Goal: Transaction & Acquisition: Purchase product/service

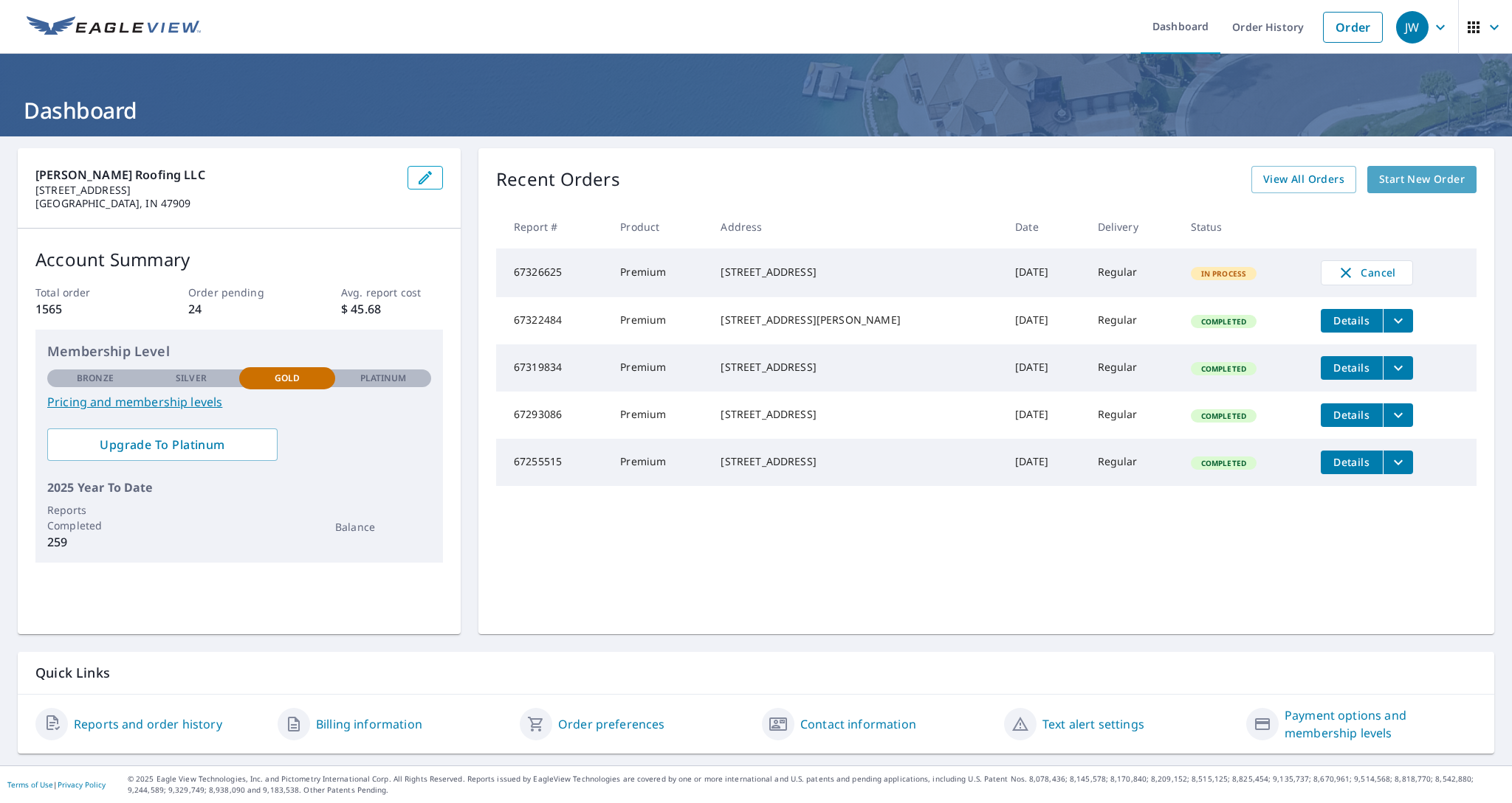
click at [1419, 183] on span "Start New Order" at bounding box center [1421, 180] width 86 height 19
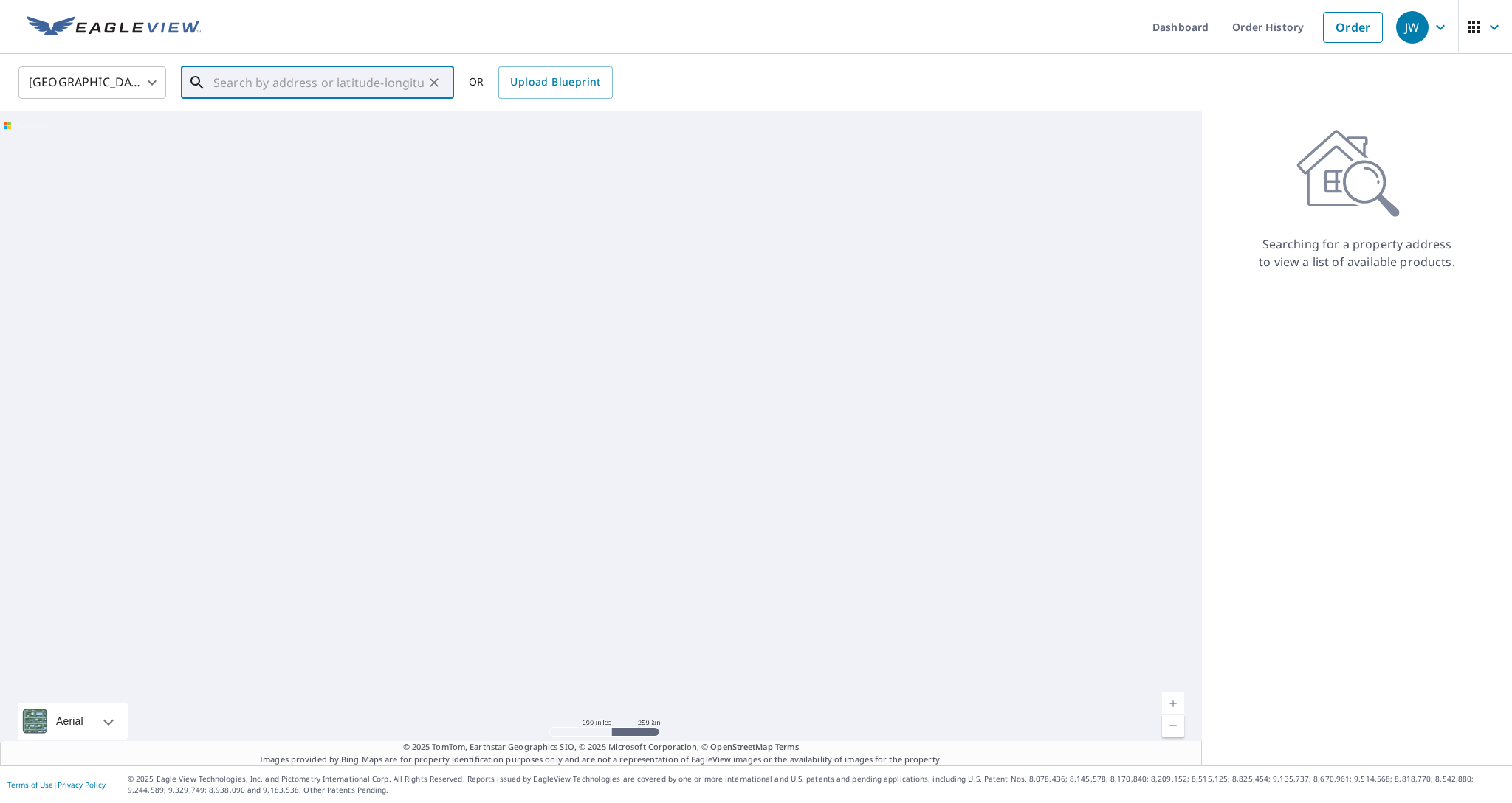
click at [332, 75] on input "text" at bounding box center [318, 83] width 211 height 42
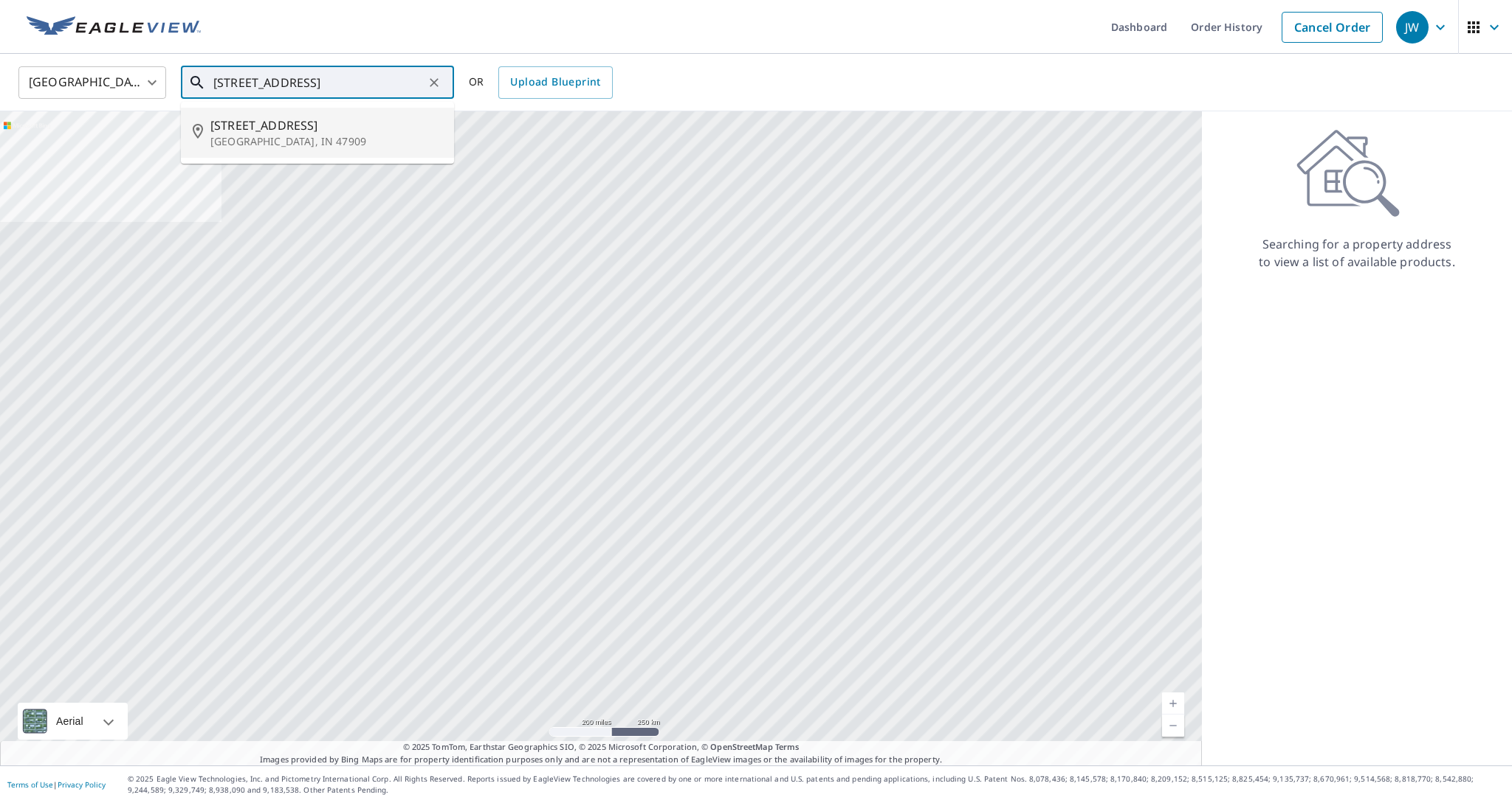
click at [255, 128] on span "[STREET_ADDRESS]" at bounding box center [326, 125] width 232 height 18
type input "[STREET_ADDRESS]"
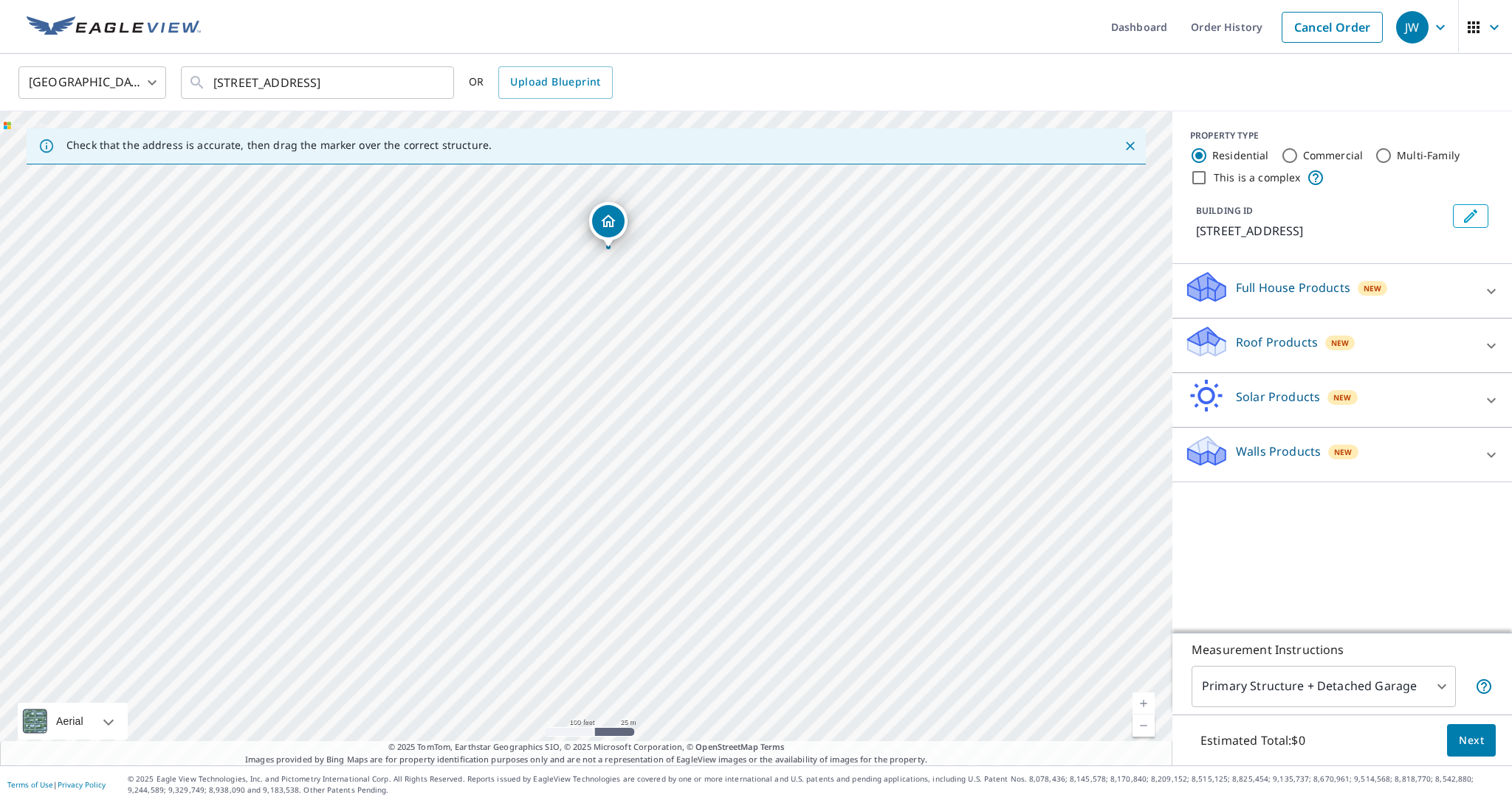
click at [1439, 686] on body "JW JW Dashboard Order History Cancel Order JW [GEOGRAPHIC_DATA] [GEOGRAPHIC_DAT…" at bounding box center [756, 401] width 1512 height 803
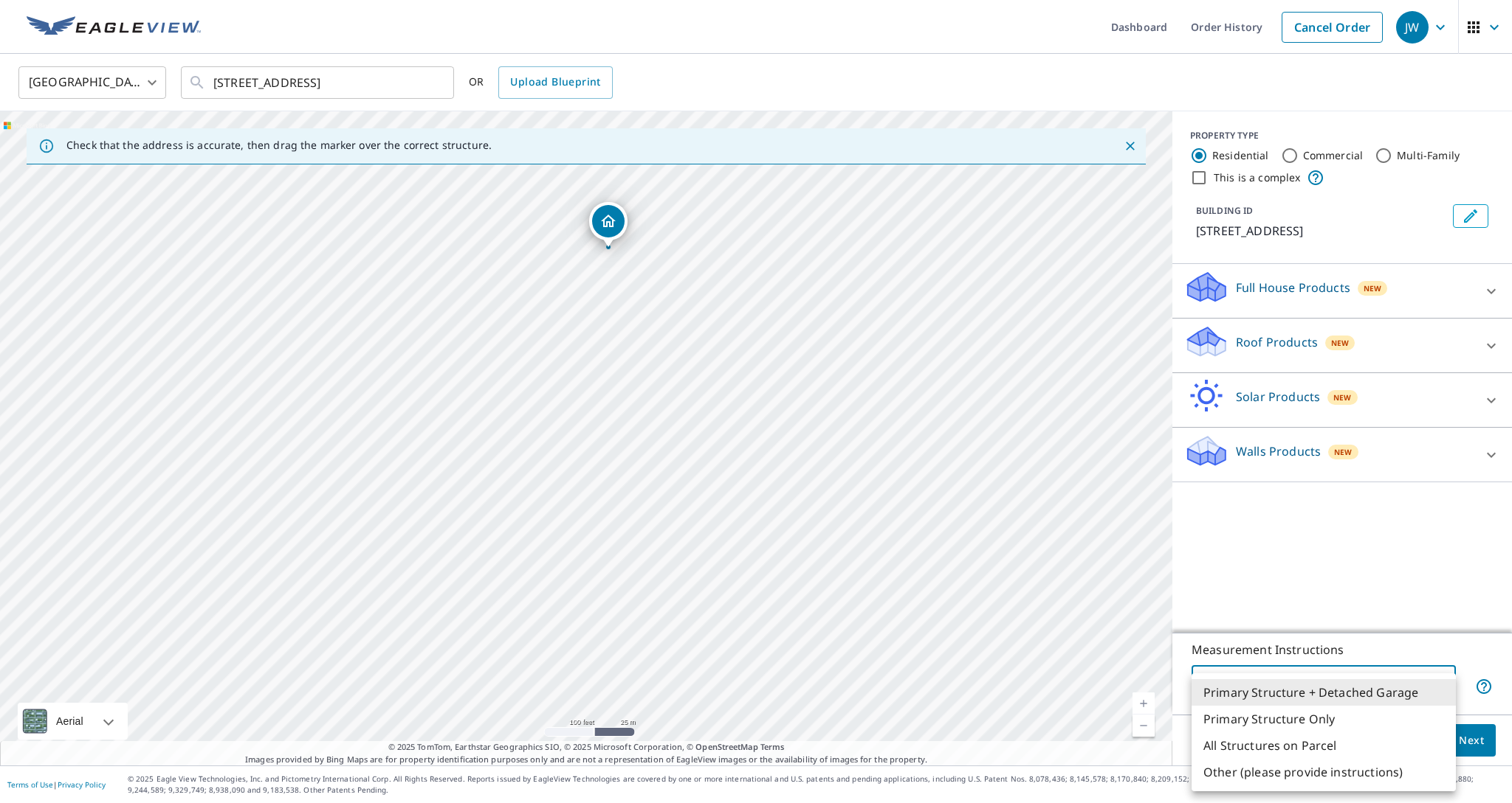
click at [1344, 717] on li "Primary Structure Only" at bounding box center [1323, 719] width 264 height 26
type input "2"
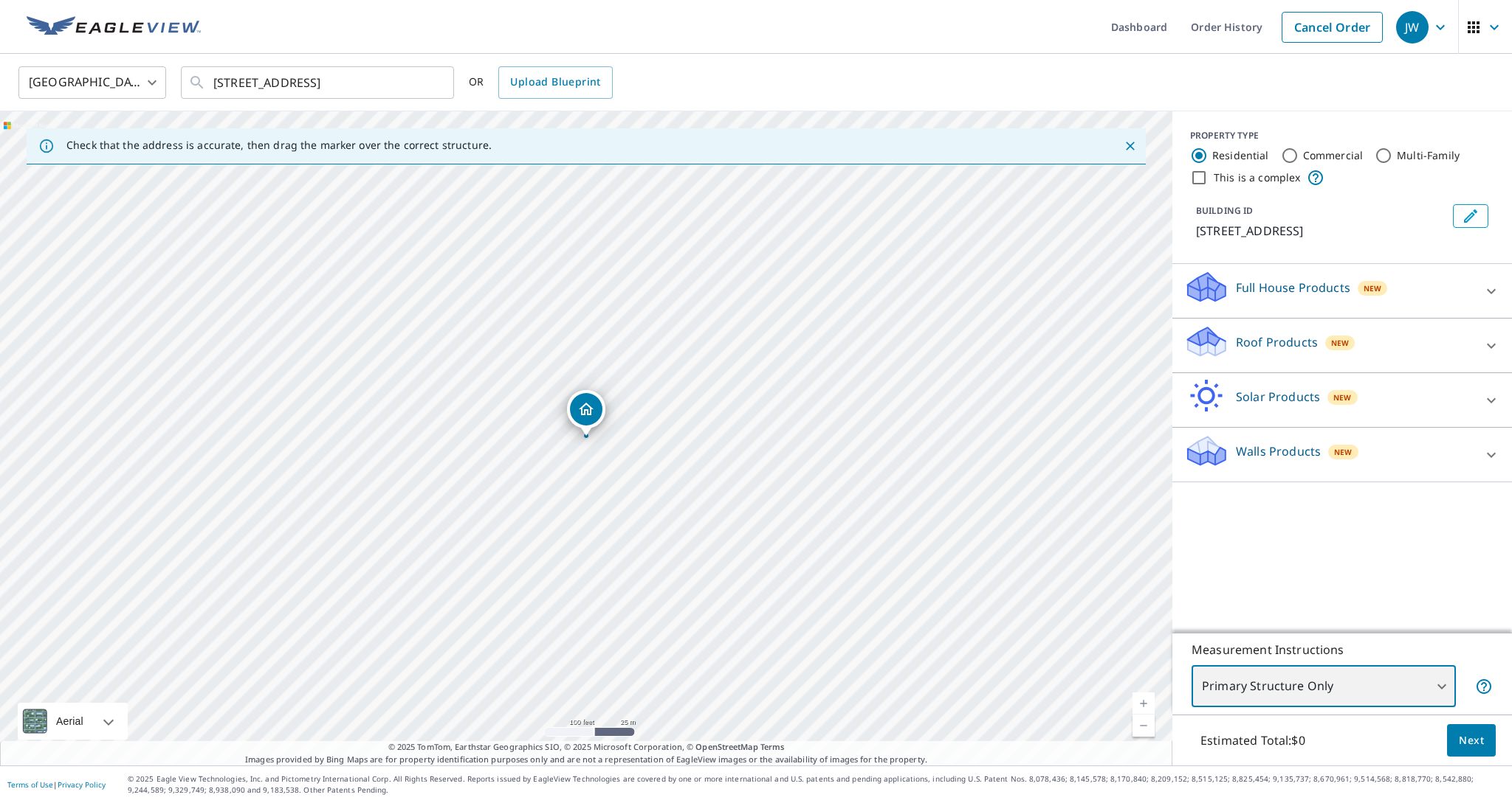
scroll to position [1, 0]
click at [1484, 741] on button "Next" at bounding box center [1470, 741] width 49 height 33
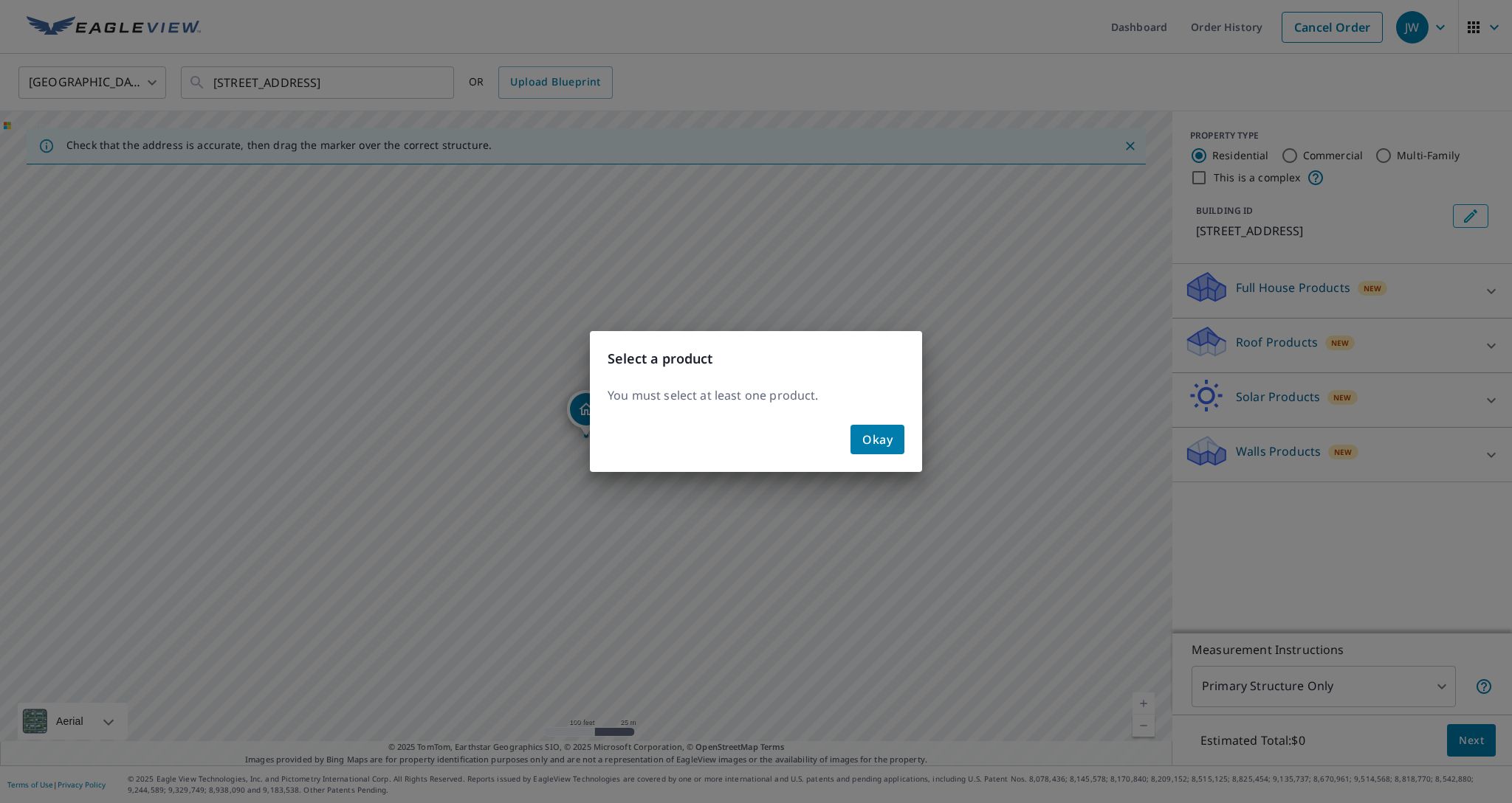
click at [878, 444] on span "Okay" at bounding box center [877, 440] width 30 height 21
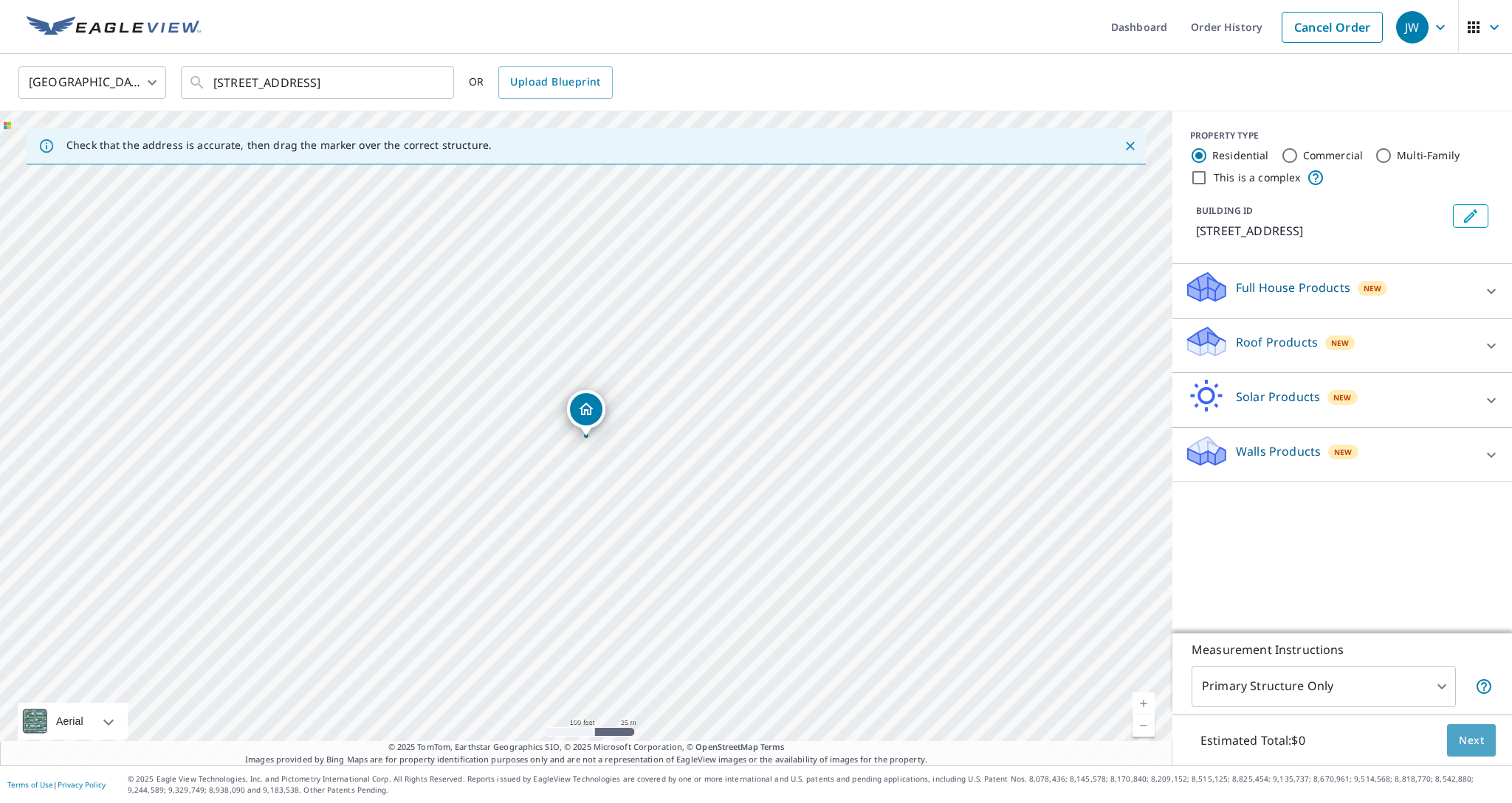
click at [1471, 751] on button "Next" at bounding box center [1470, 741] width 49 height 33
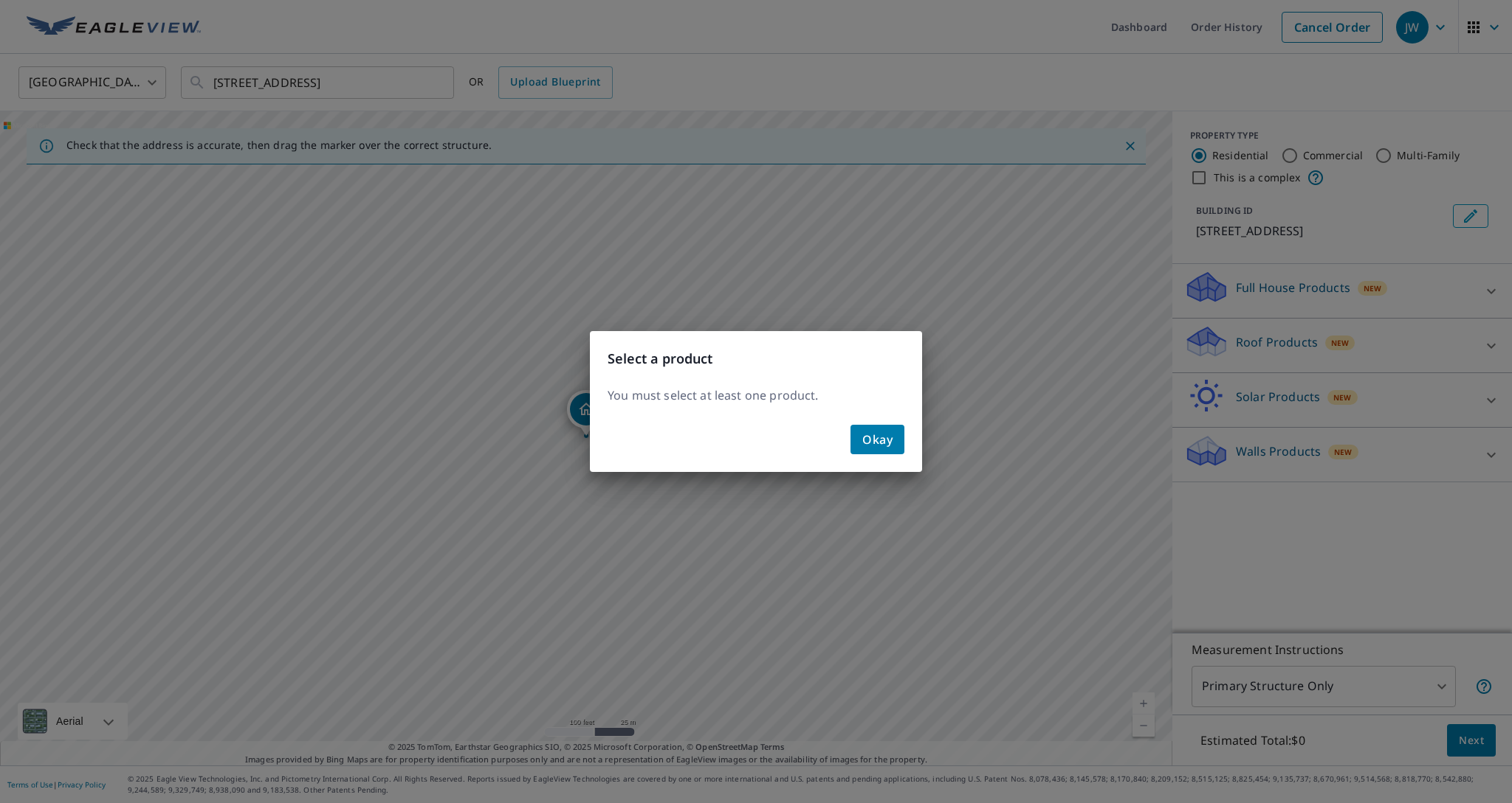
click at [878, 453] on button "Okay" at bounding box center [878, 440] width 54 height 29
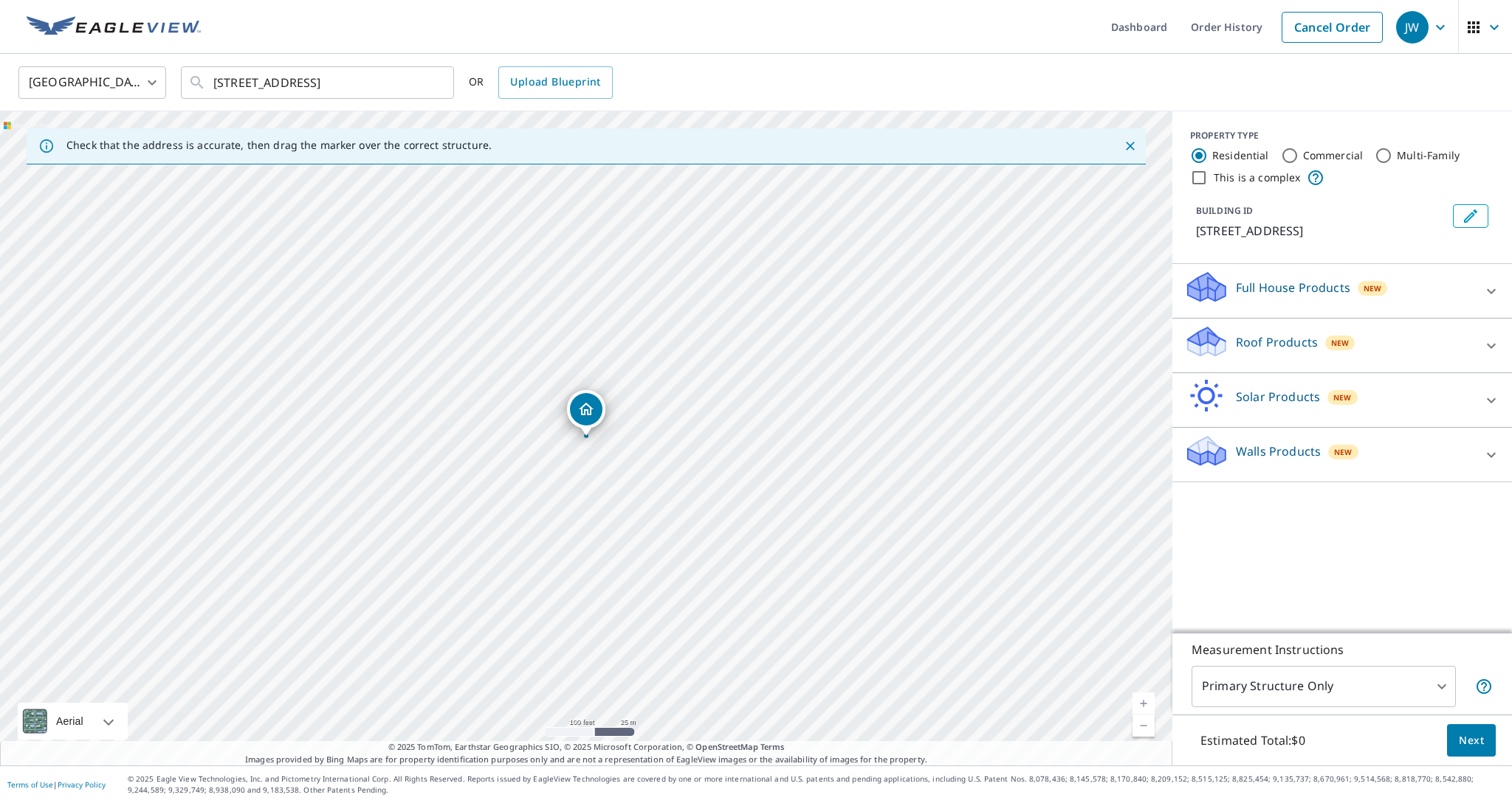
click at [1487, 342] on icon at bounding box center [1490, 346] width 18 height 18
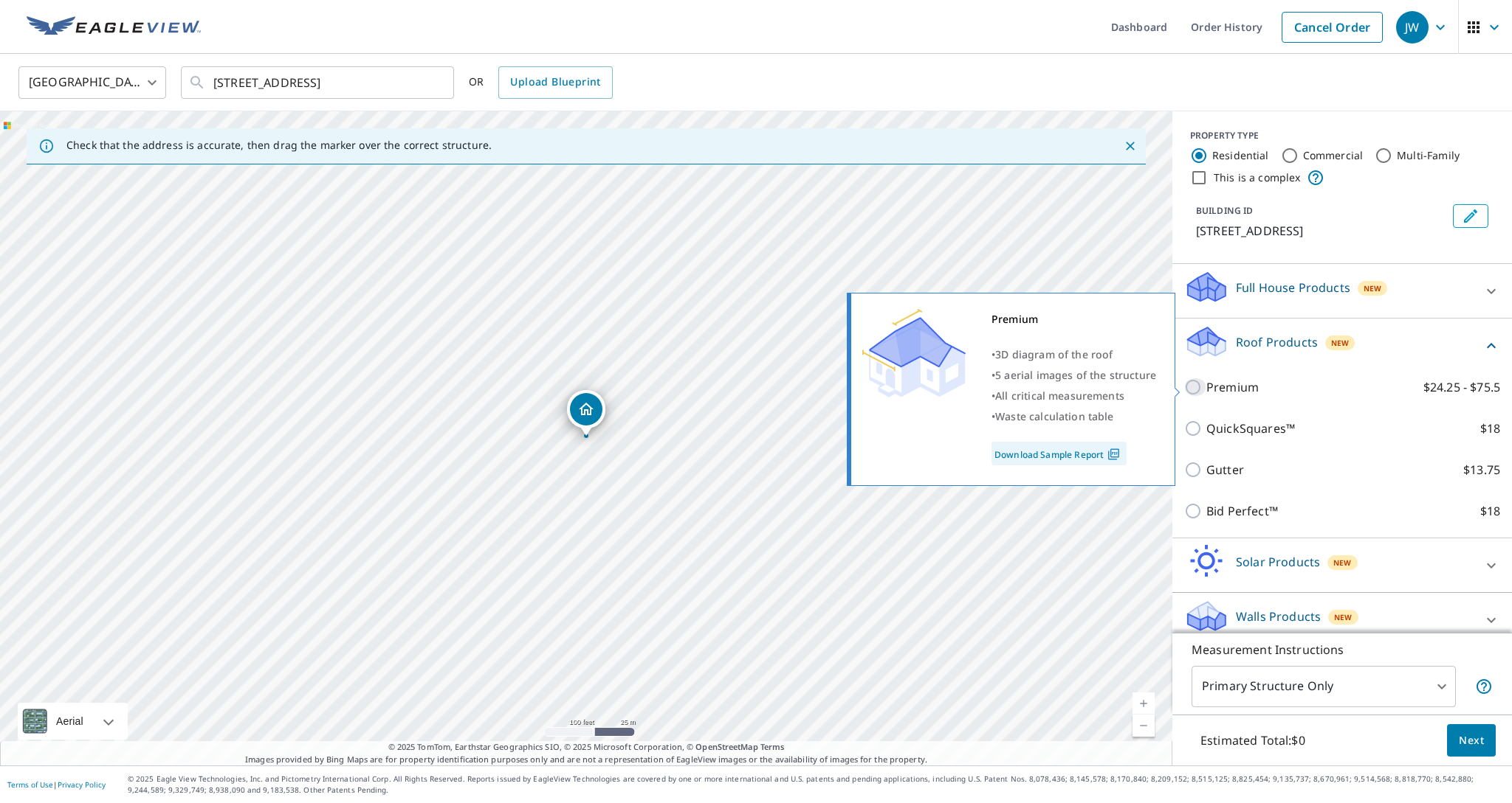
click at [1196, 385] on input "Premium $24.25 - $75.5" at bounding box center [1195, 387] width 22 height 18
checkbox input "true"
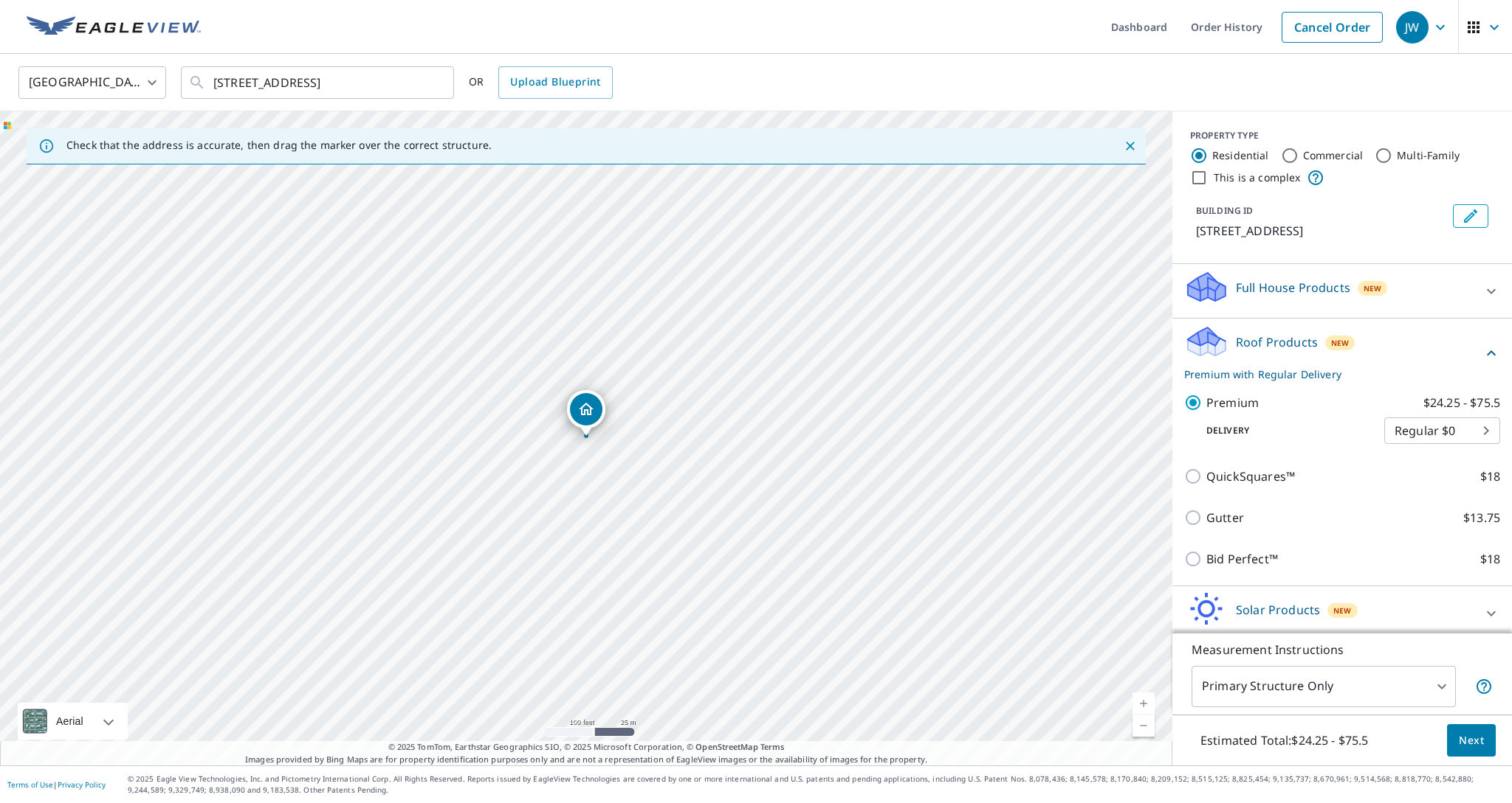
click at [1470, 737] on span "Next" at bounding box center [1471, 741] width 25 height 19
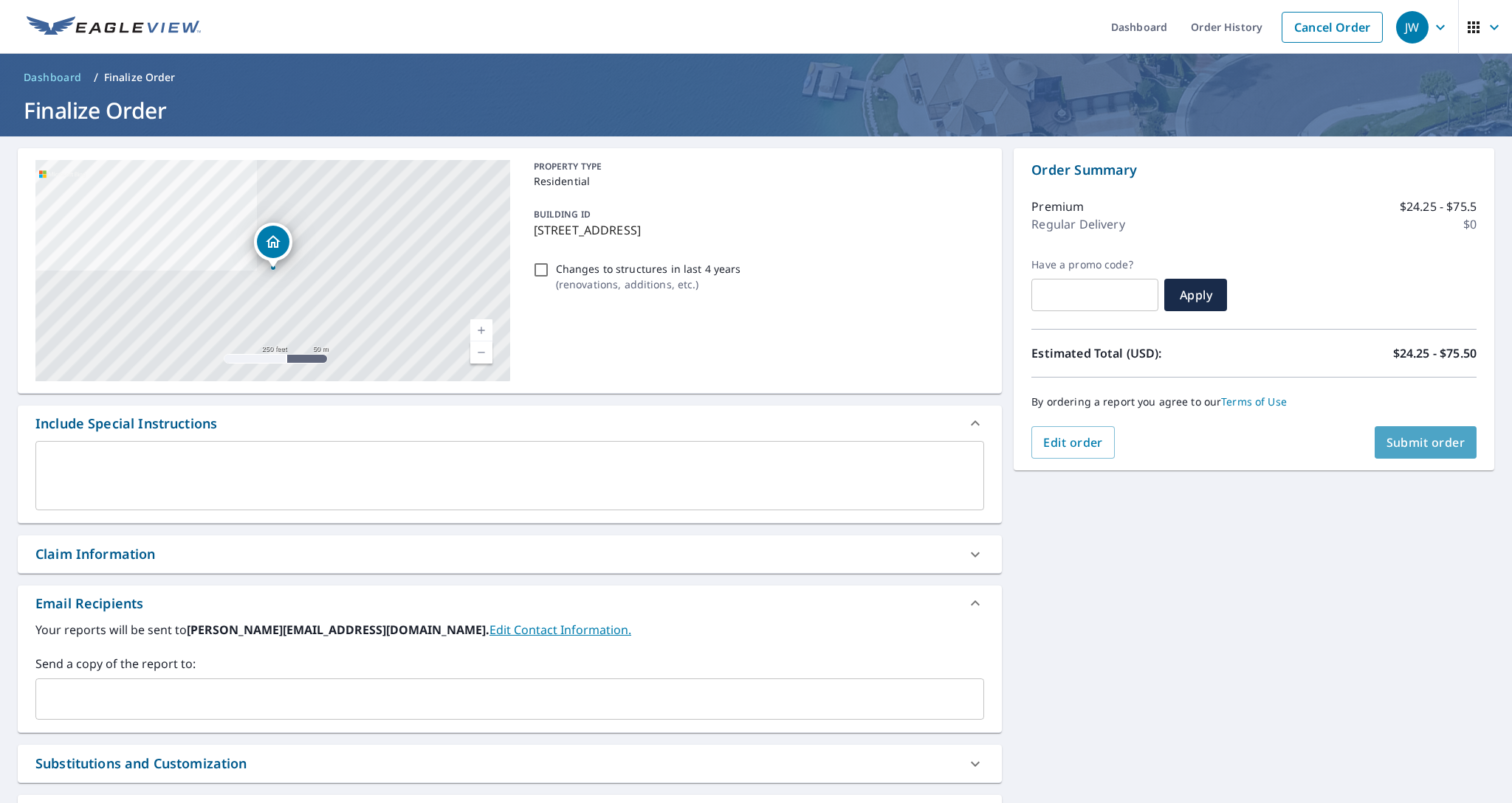
click at [1416, 450] on span "Submit order" at bounding box center [1426, 442] width 79 height 16
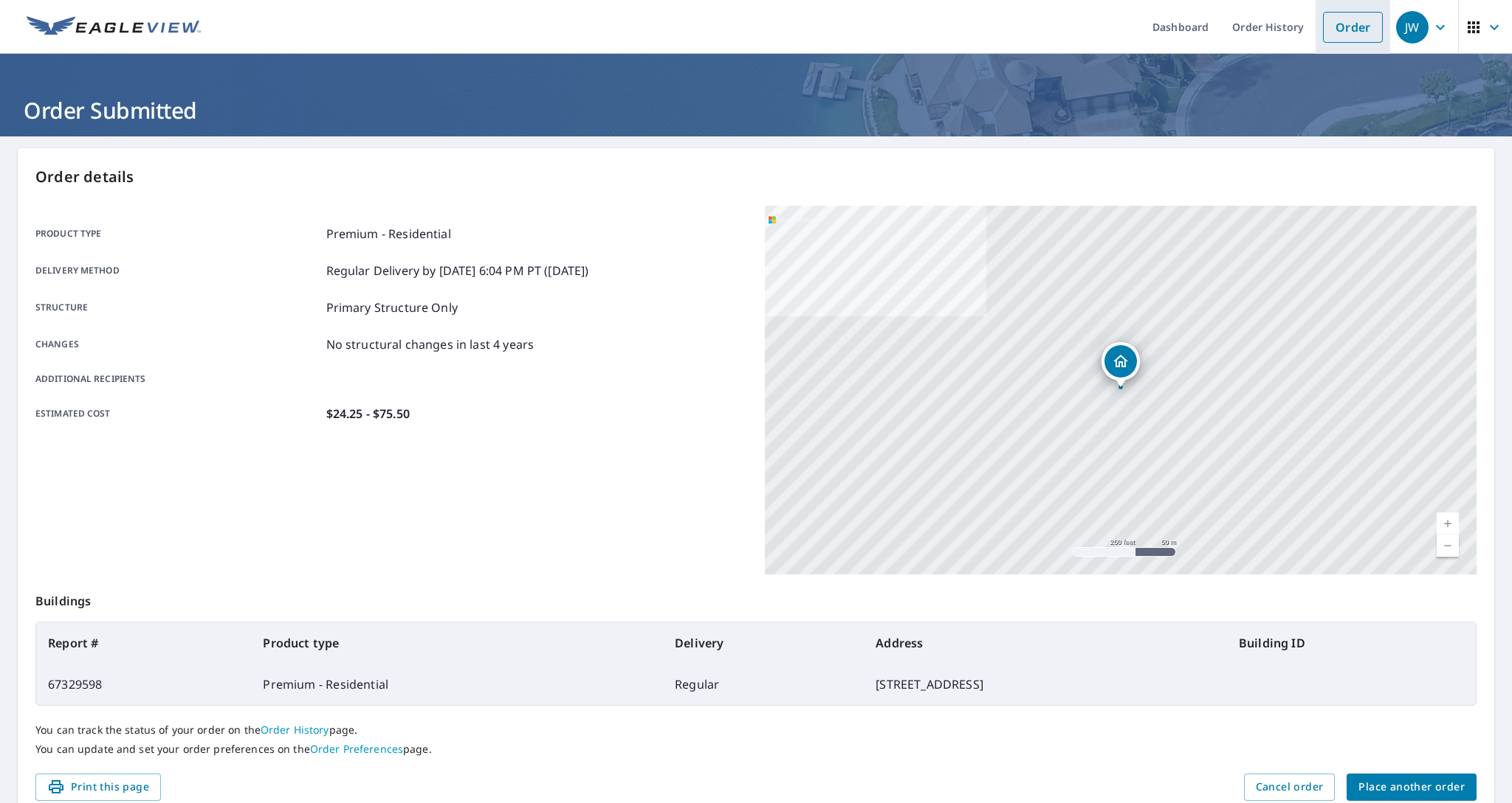
click at [1359, 32] on link "Order" at bounding box center [1352, 27] width 59 height 31
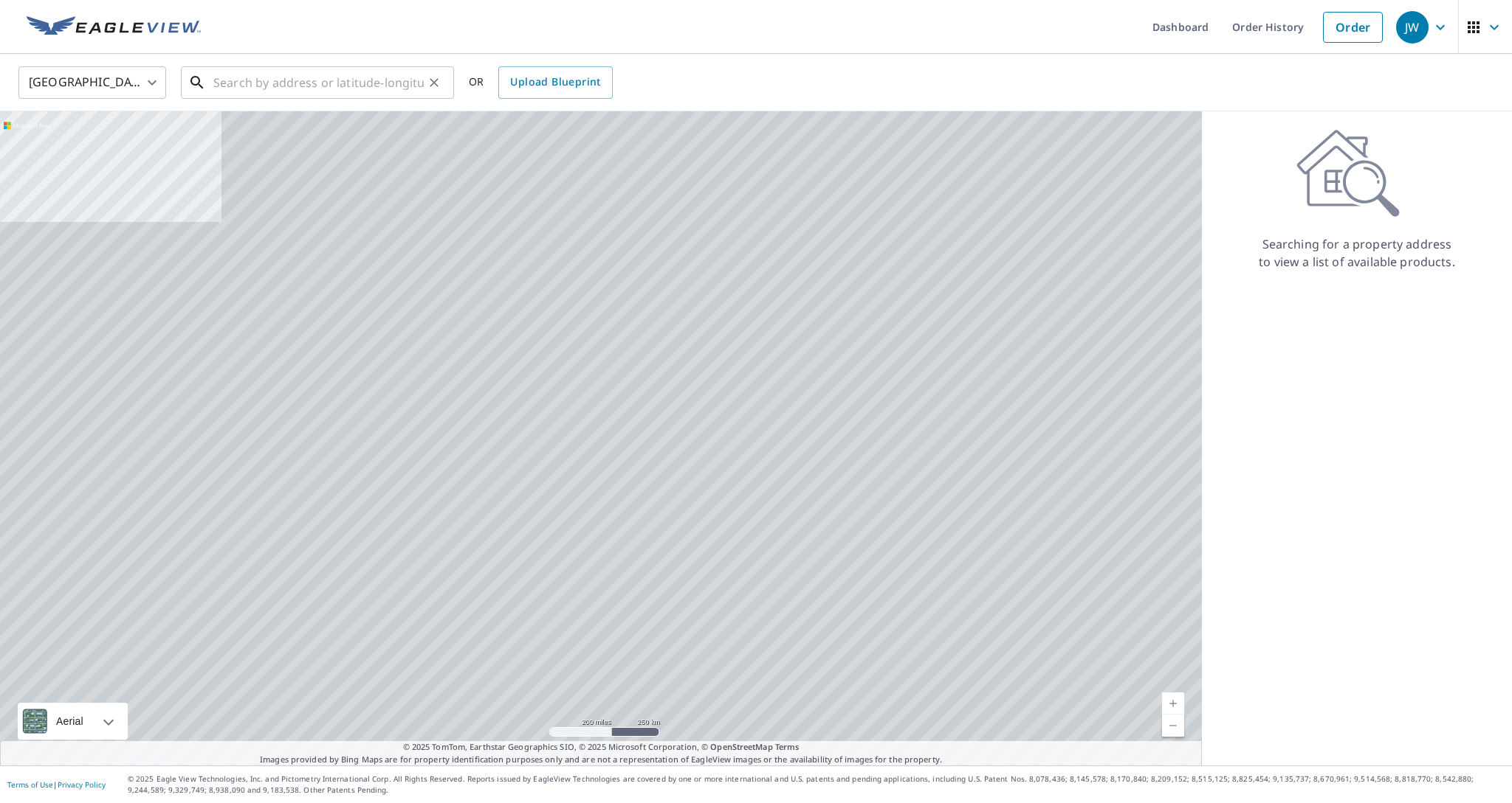
click at [272, 89] on input "text" at bounding box center [318, 83] width 211 height 42
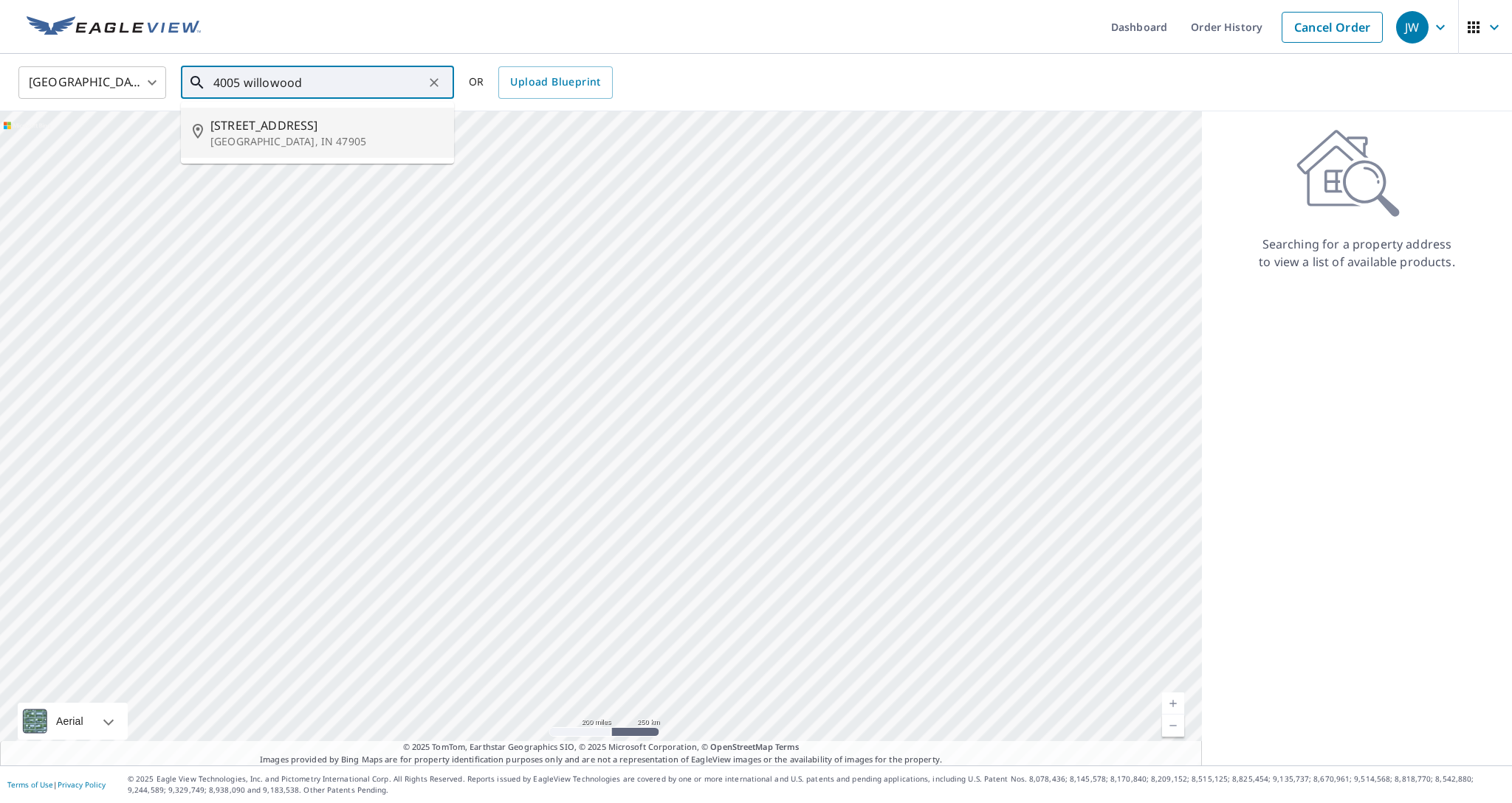
click at [248, 123] on span "[STREET_ADDRESS]" at bounding box center [326, 125] width 232 height 18
type input "[STREET_ADDRESS][PERSON_NAME]"
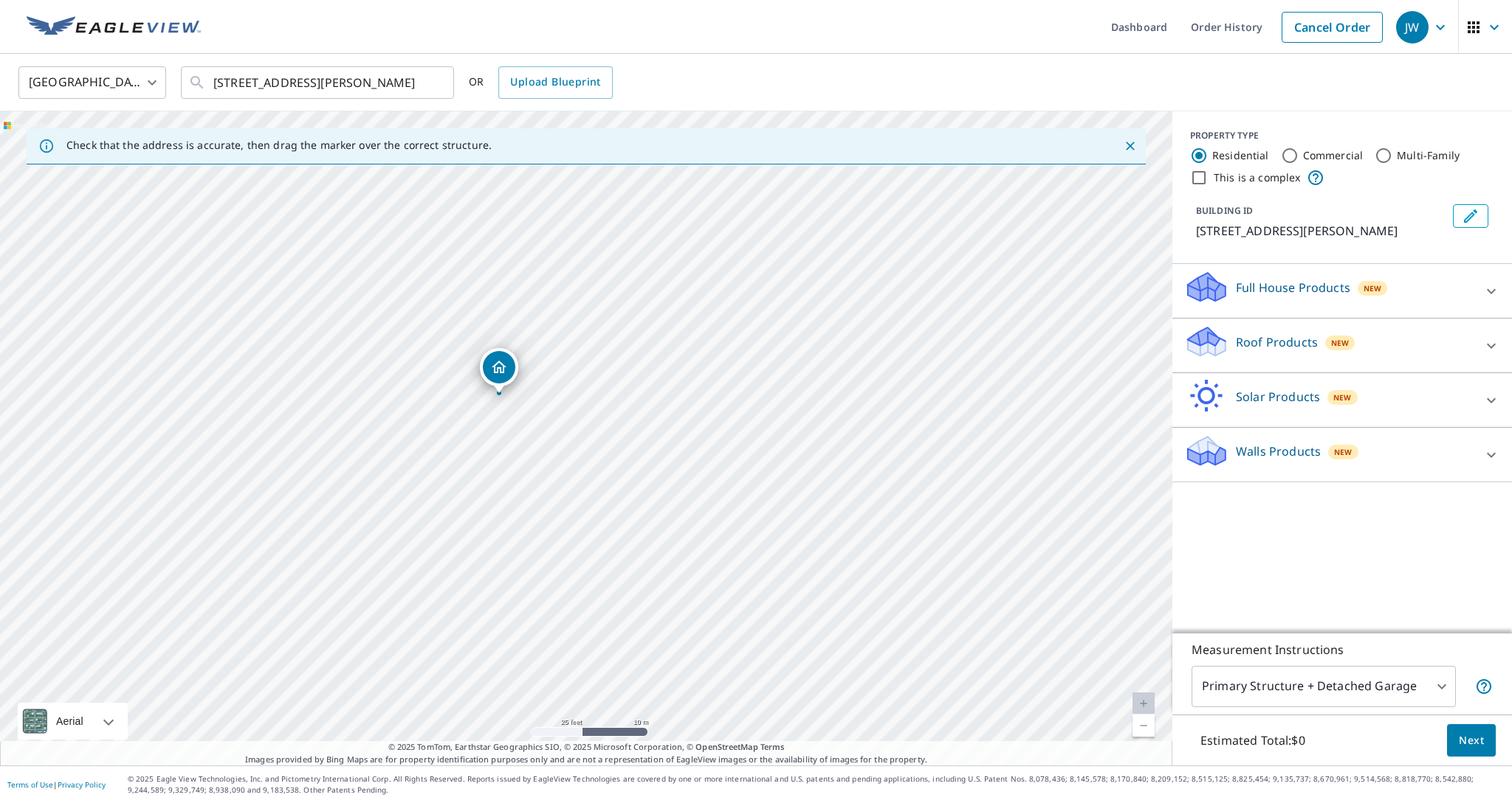
click at [1493, 348] on icon at bounding box center [1490, 346] width 18 height 18
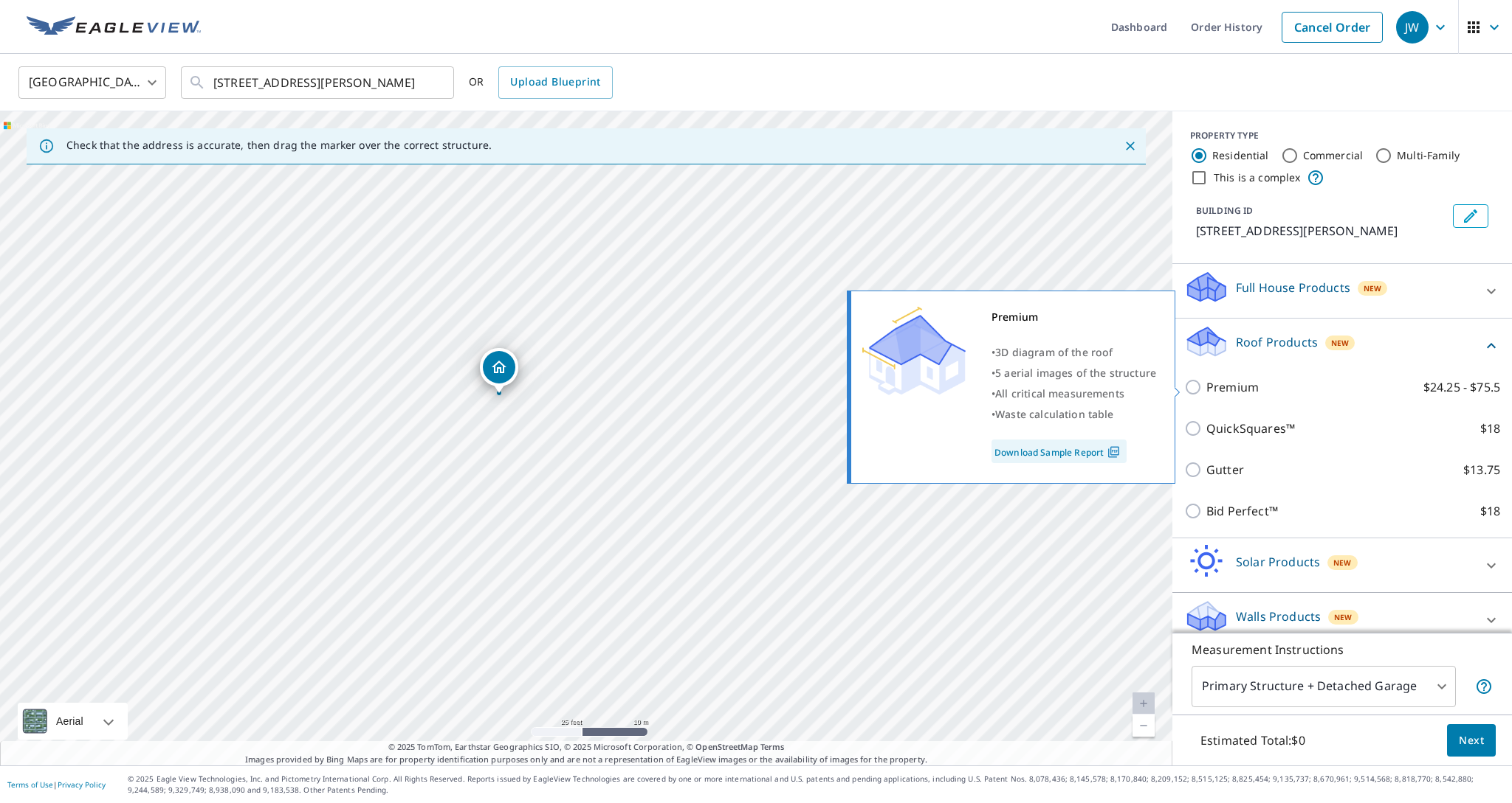
click at [1272, 393] on label "Premium $24.25 - $75.5" at bounding box center [1353, 387] width 294 height 18
click at [1206, 393] on input "Premium $24.25 - $75.5" at bounding box center [1195, 387] width 22 height 18
checkbox input "true"
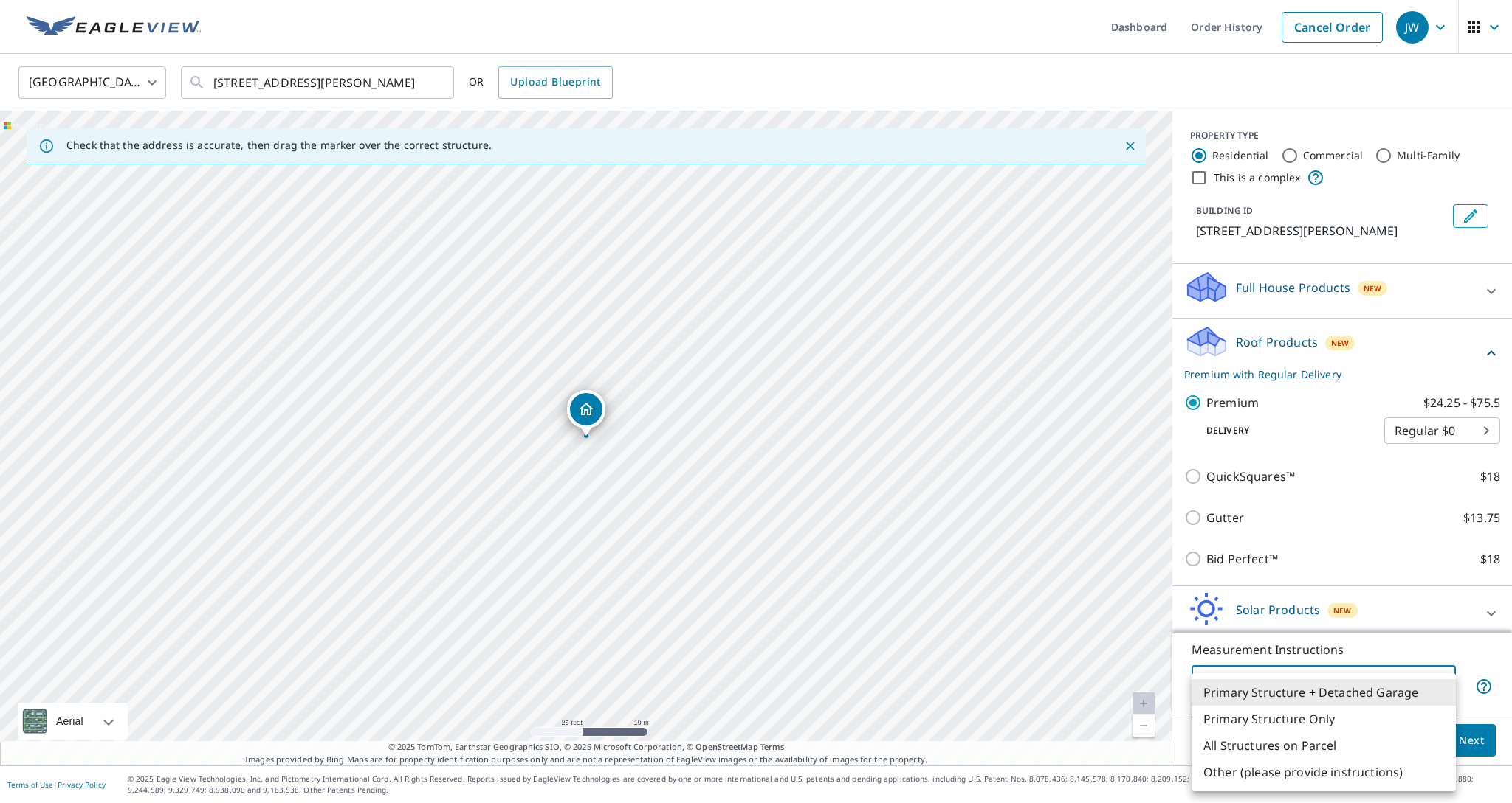
click at [1433, 688] on body "JW JW Dashboard Order History Cancel Order JW [GEOGRAPHIC_DATA] [GEOGRAPHIC_DAT…" at bounding box center [756, 401] width 1512 height 803
click at [1341, 723] on li "Primary Structure Only" at bounding box center [1323, 719] width 264 height 26
type input "2"
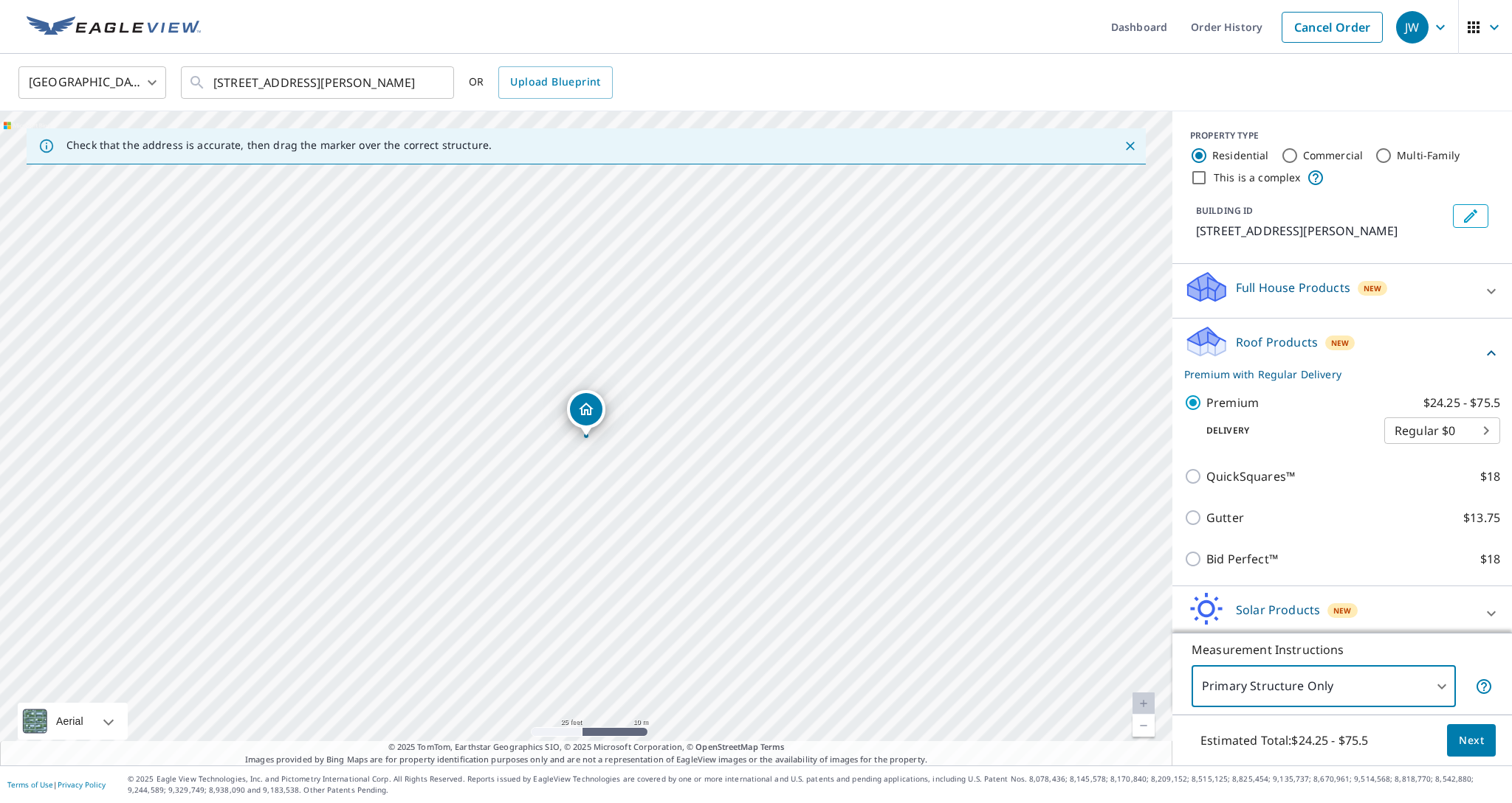
click at [1473, 735] on span "Next" at bounding box center [1471, 741] width 25 height 19
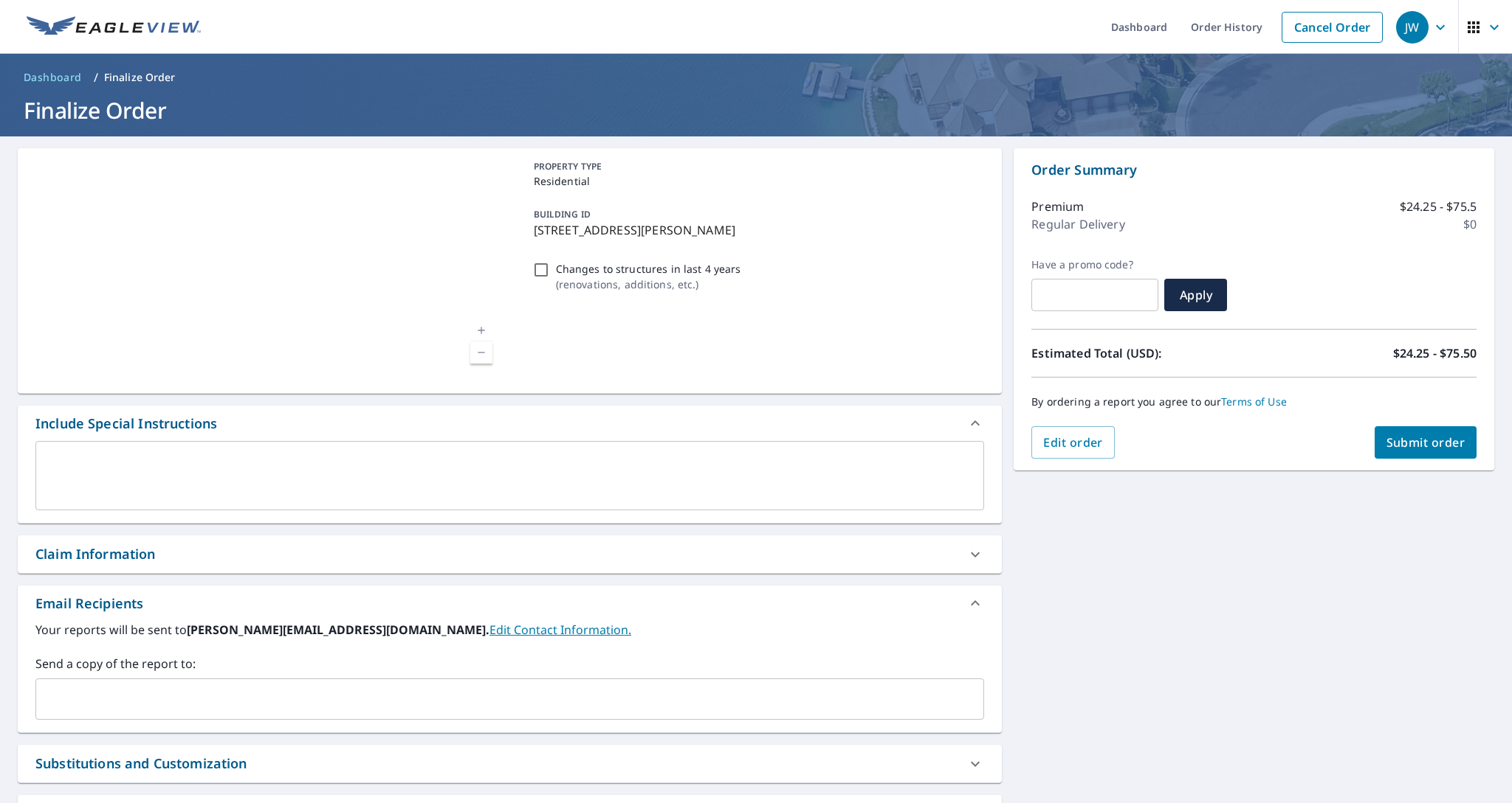
scroll to position [2, 0]
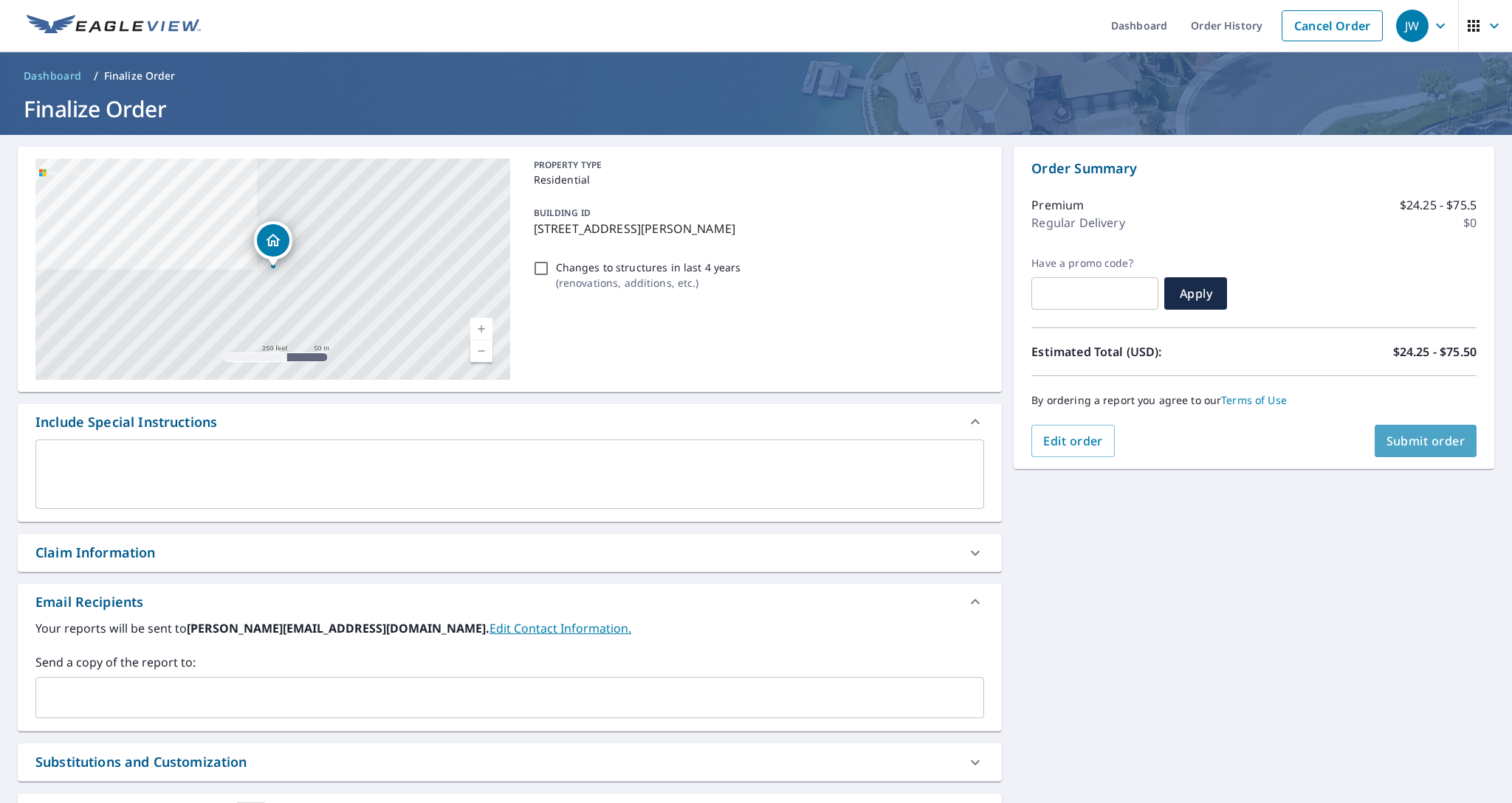
click at [1420, 441] on span "Submit order" at bounding box center [1426, 440] width 79 height 16
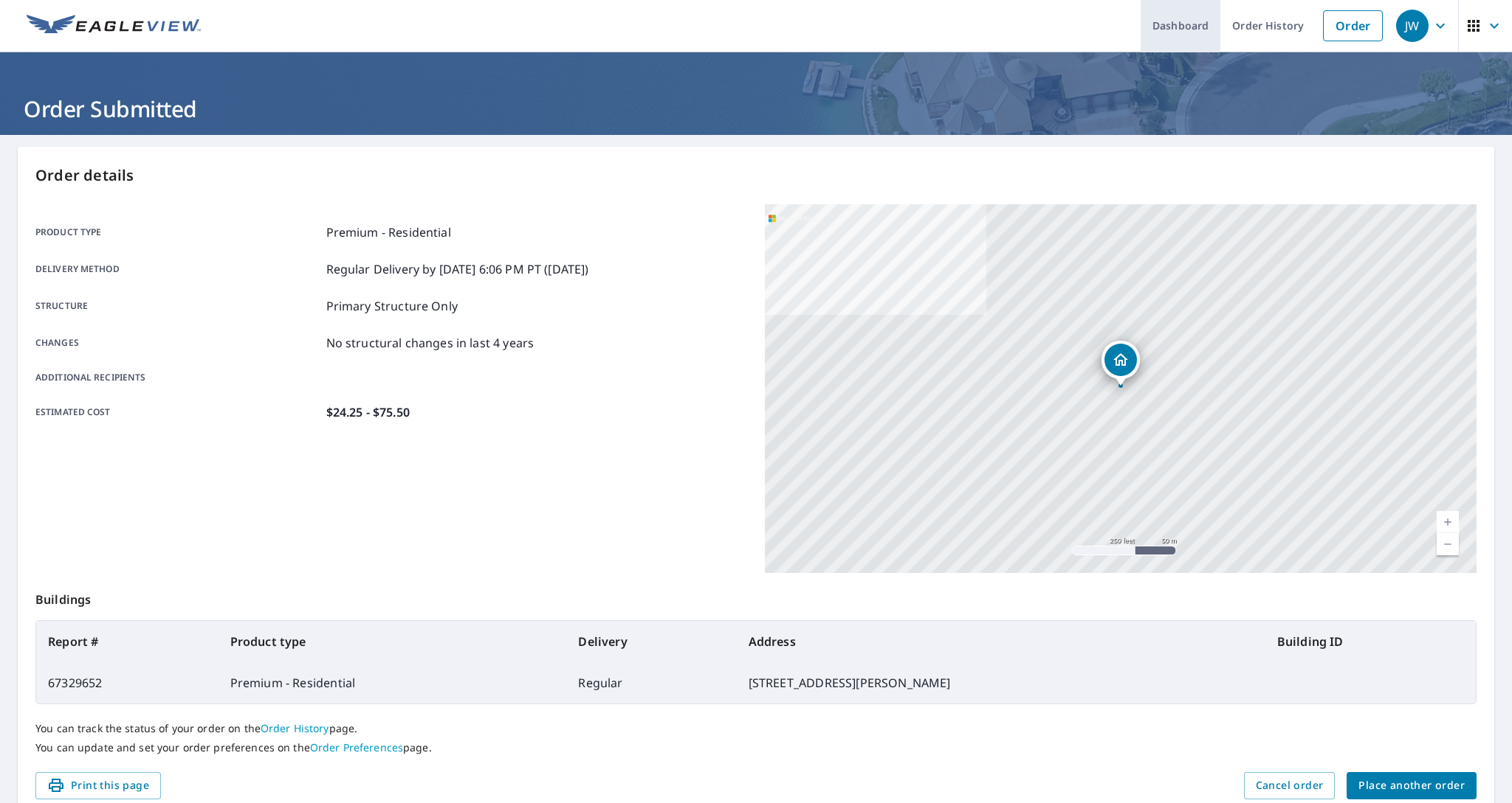
click at [1202, 22] on link "Dashboard" at bounding box center [1180, 25] width 79 height 54
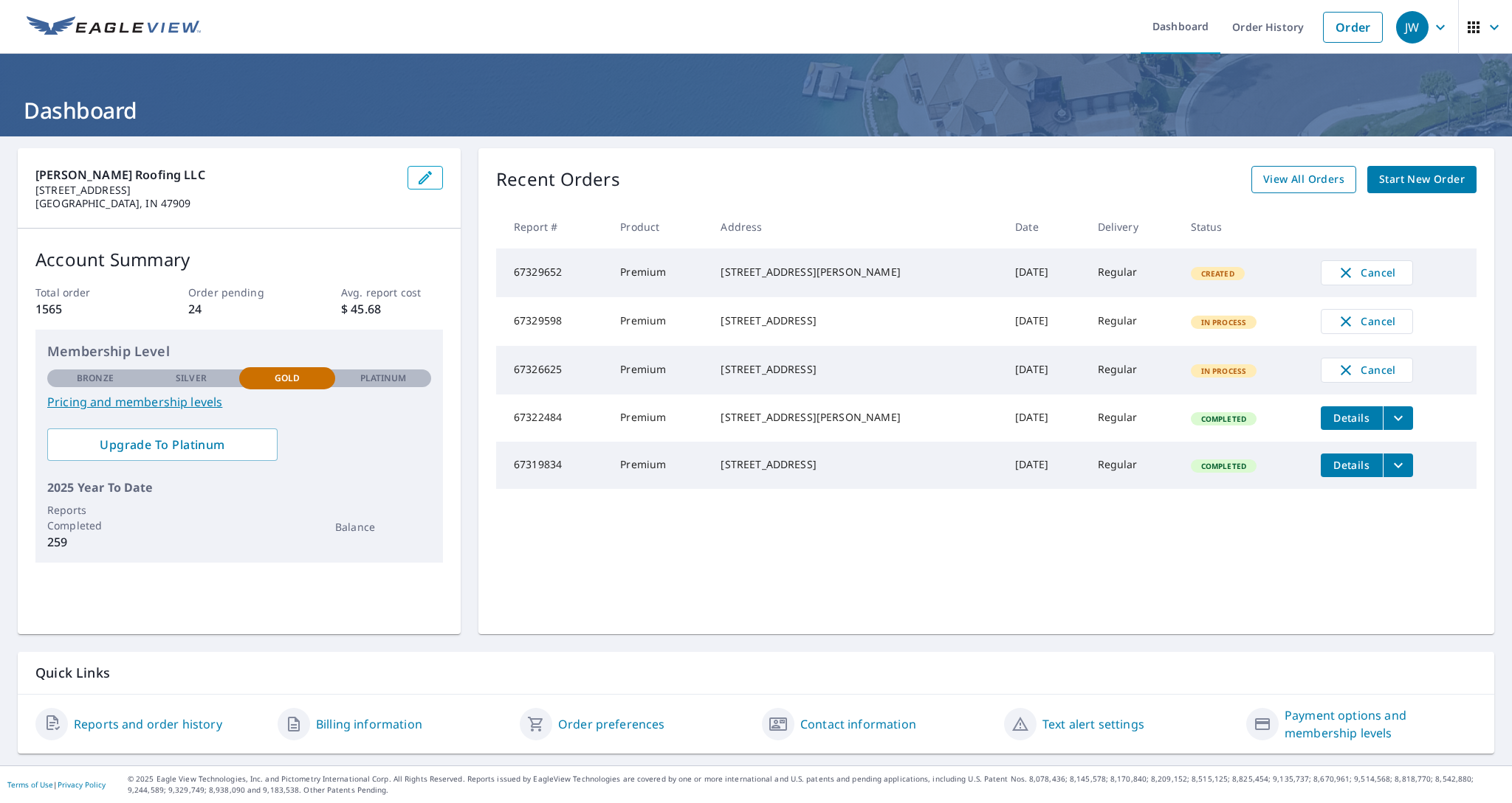
click at [1336, 179] on span "View All Orders" at bounding box center [1303, 180] width 81 height 19
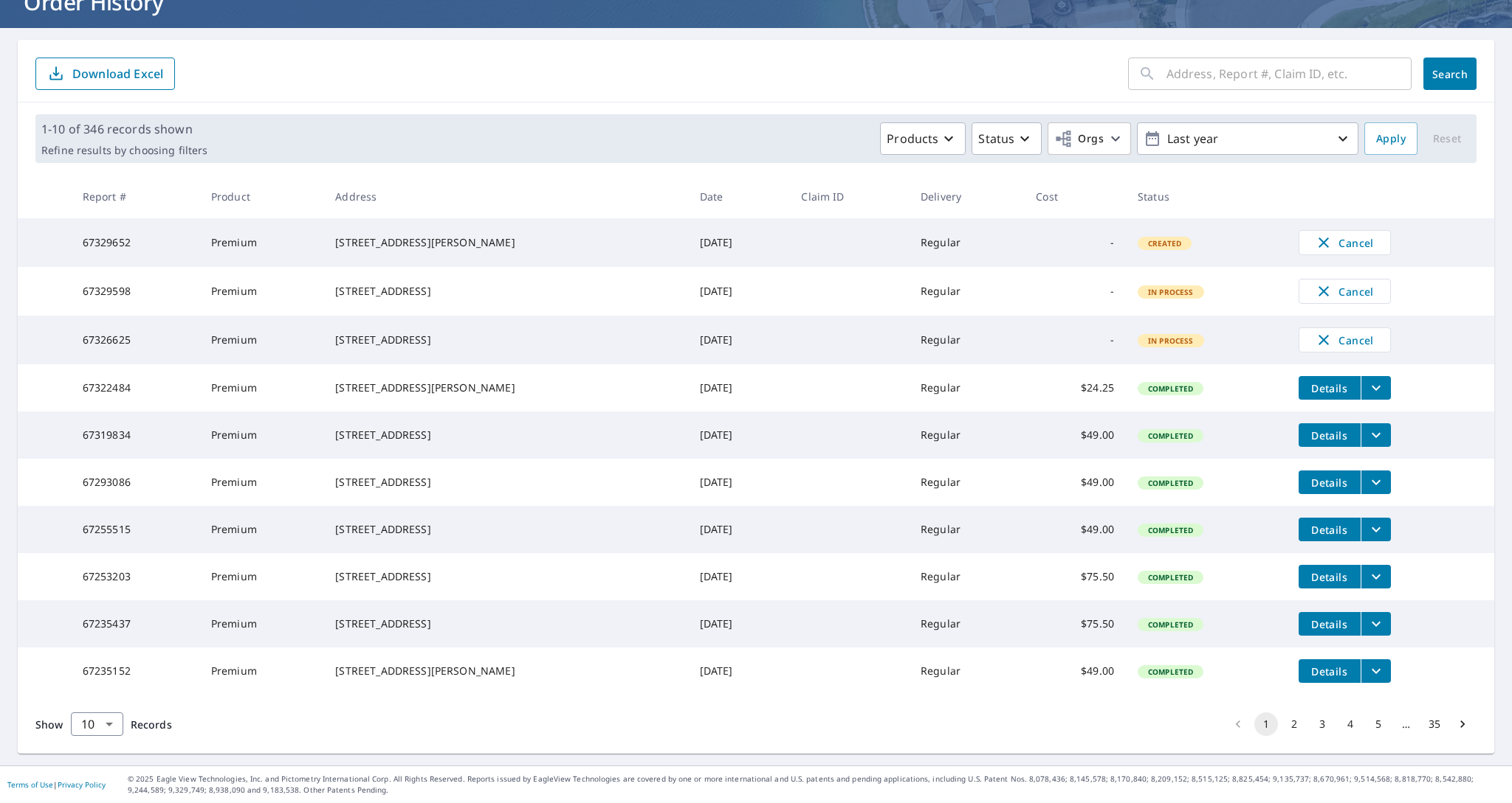
scroll to position [163, 0]
click at [1185, 53] on input "text" at bounding box center [1288, 74] width 245 height 42
type input "310"
click at [1449, 58] on button "Search" at bounding box center [1449, 74] width 53 height 32
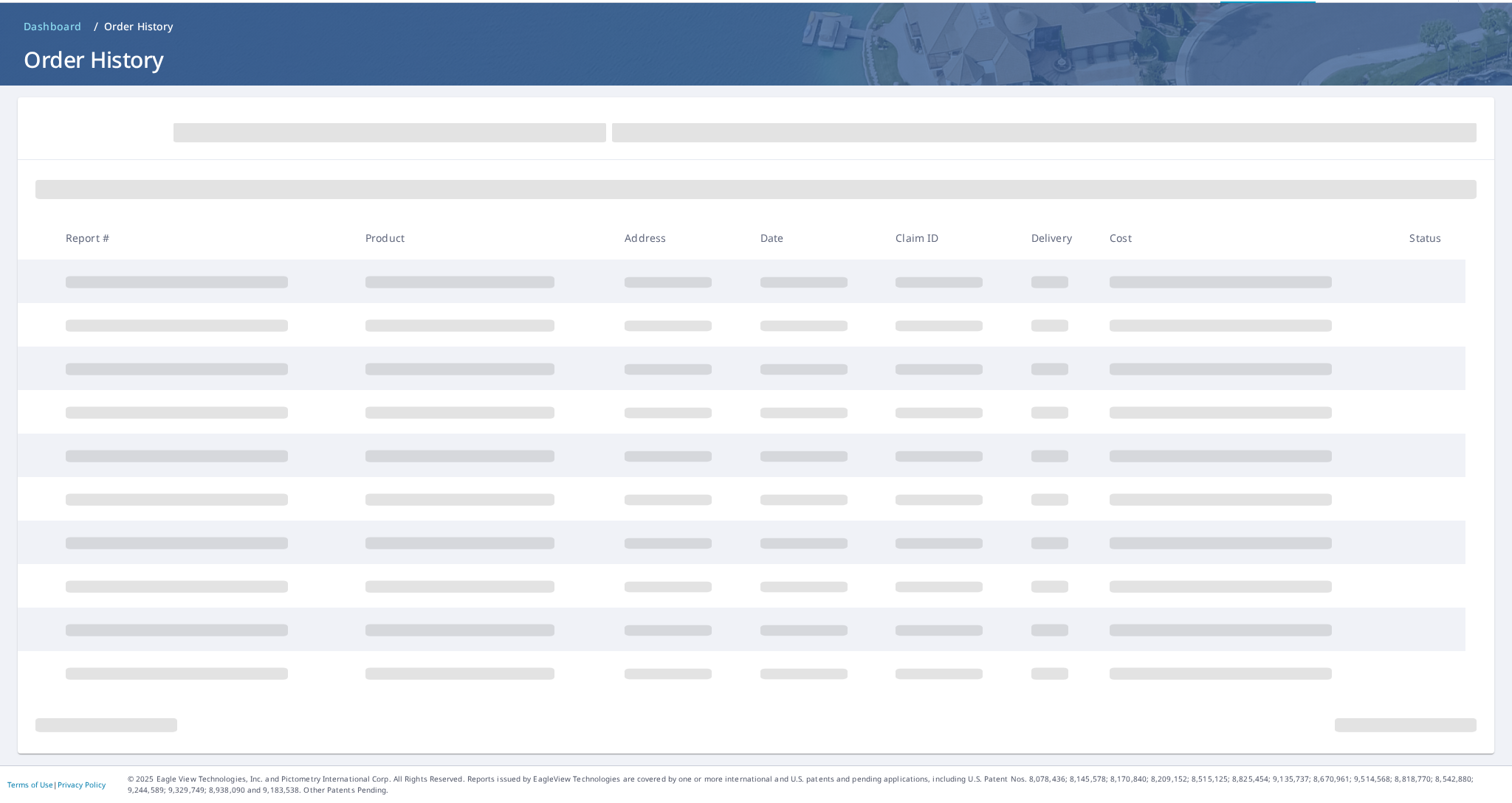
scroll to position [51, 0]
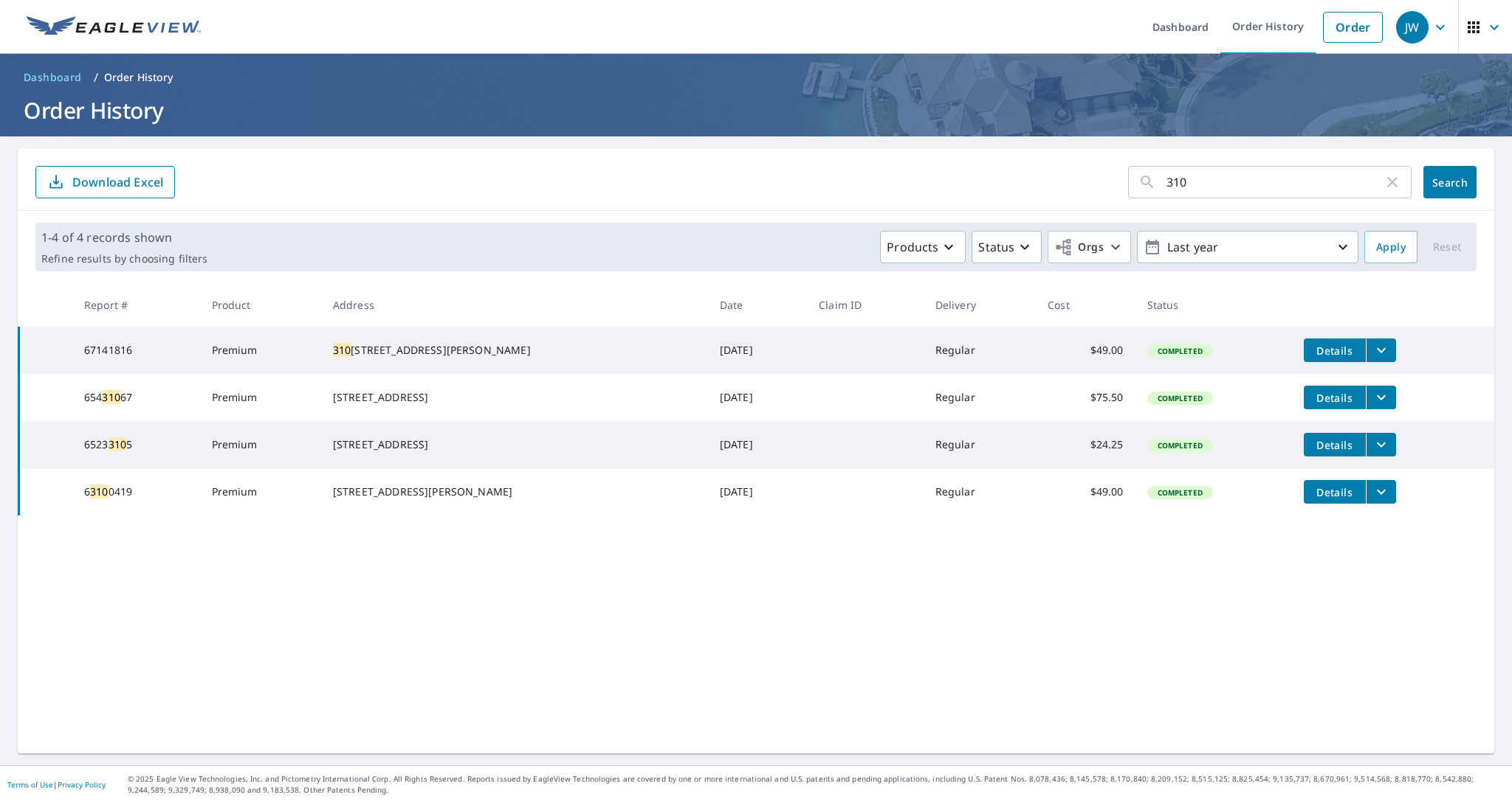
click at [1225, 172] on input "310" at bounding box center [1274, 182] width 217 height 42
click at [1219, 184] on input "310" at bounding box center [1274, 182] width 217 height 42
type input "3110"
click at [1449, 182] on button "Search" at bounding box center [1449, 182] width 53 height 32
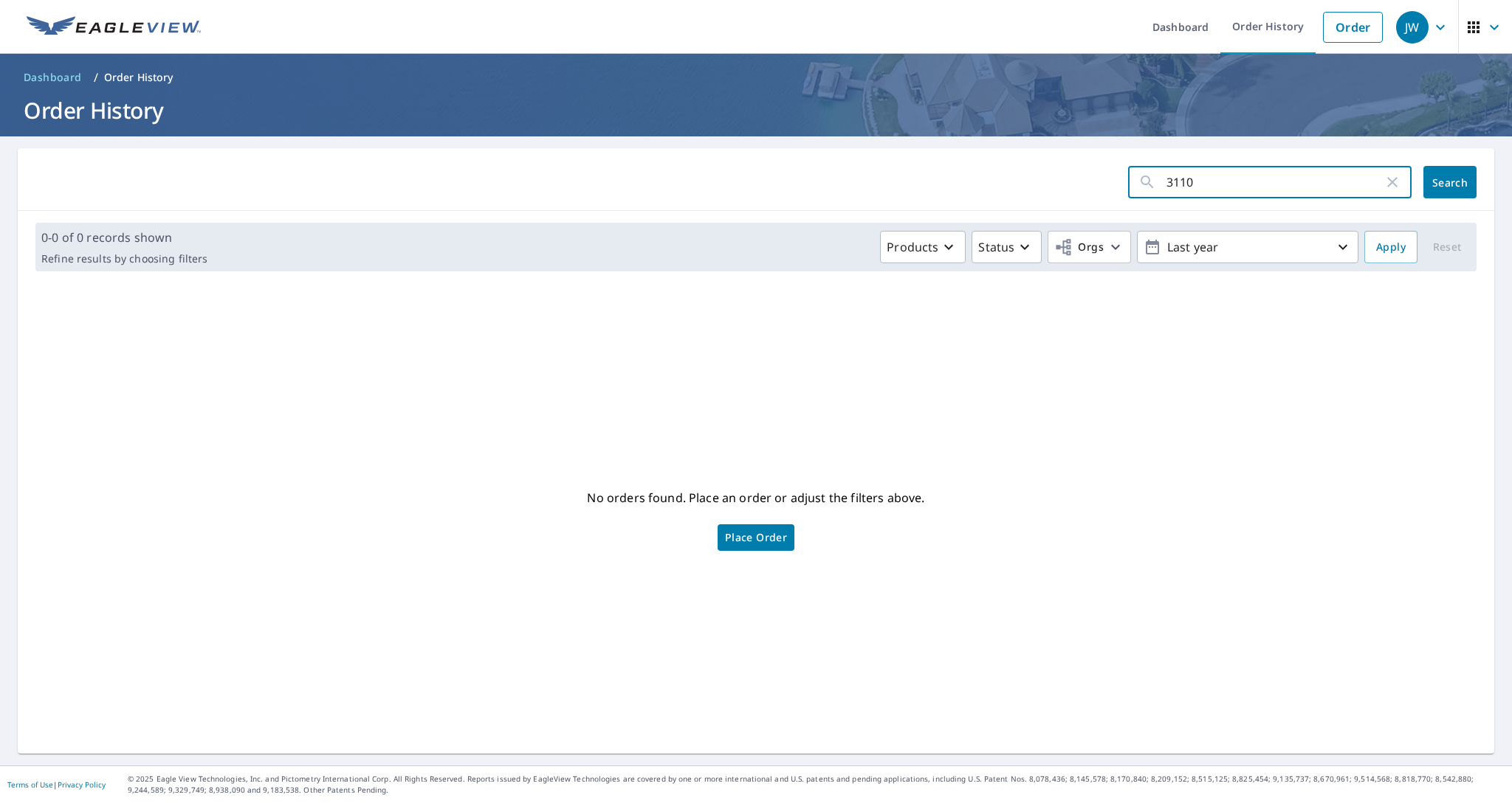
drag, startPoint x: 1248, startPoint y: 179, endPoint x: 1365, endPoint y: 191, distance: 117.6
click at [1249, 179] on input "3110" at bounding box center [1274, 182] width 217 height 42
click at [1395, 184] on icon "button" at bounding box center [1392, 182] width 18 height 18
click at [1293, 186] on input "text" at bounding box center [1288, 182] width 245 height 42
type input "a"
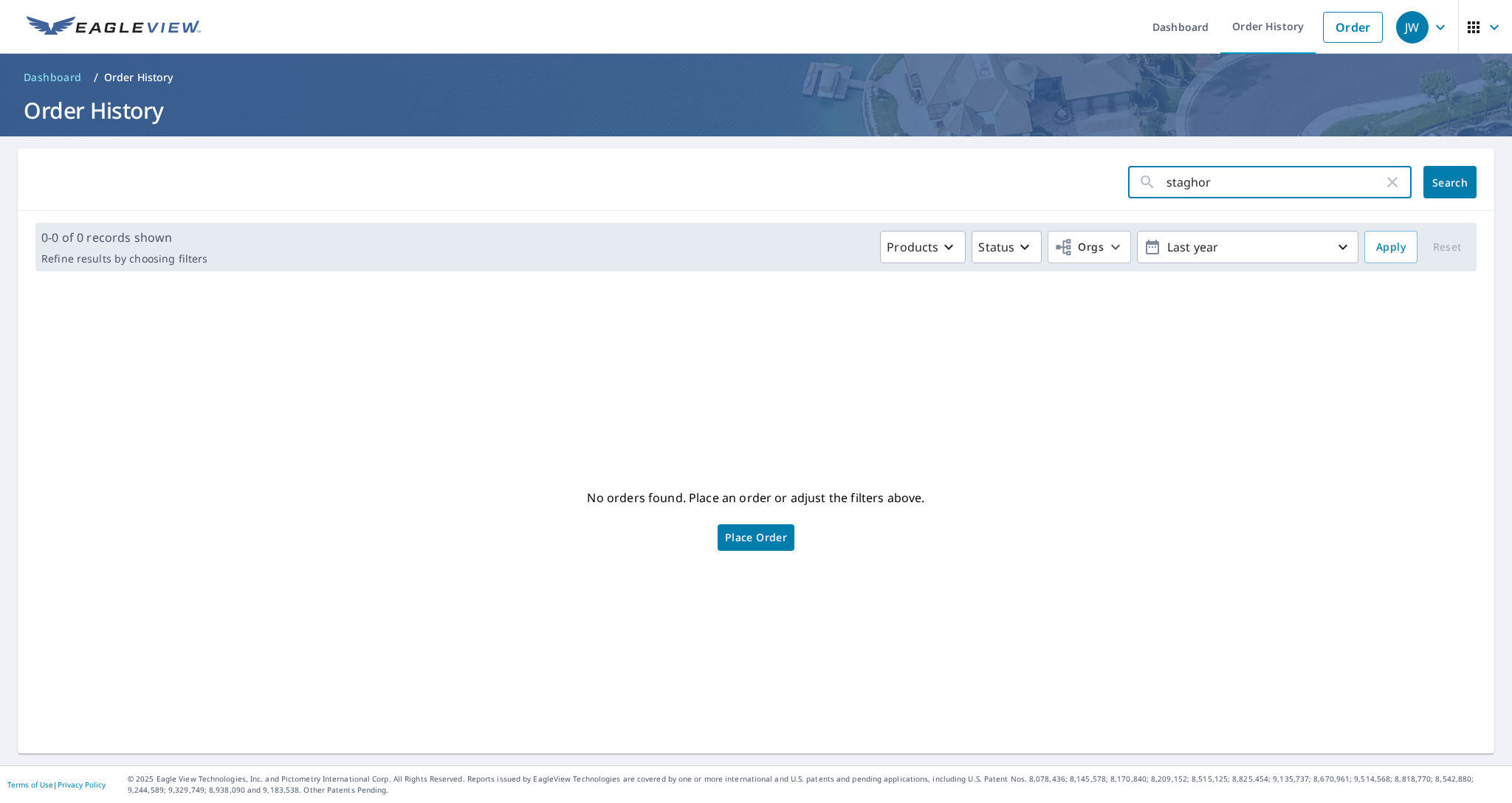
type input "staghorn"
click at [1449, 182] on button "Search" at bounding box center [1449, 182] width 53 height 32
click at [1341, 33] on link "Order" at bounding box center [1352, 27] width 59 height 31
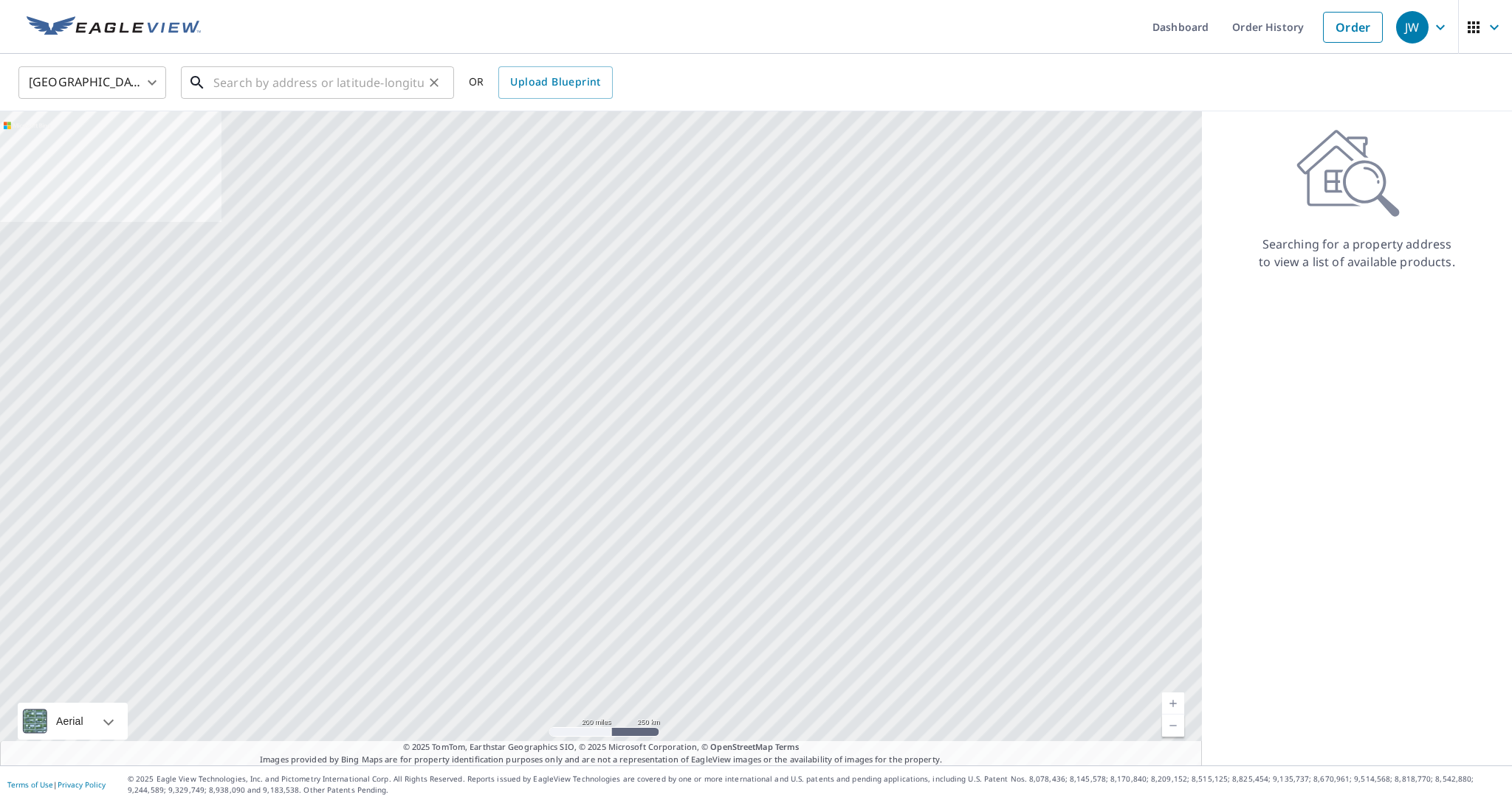
click at [257, 89] on input "text" at bounding box center [318, 83] width 211 height 42
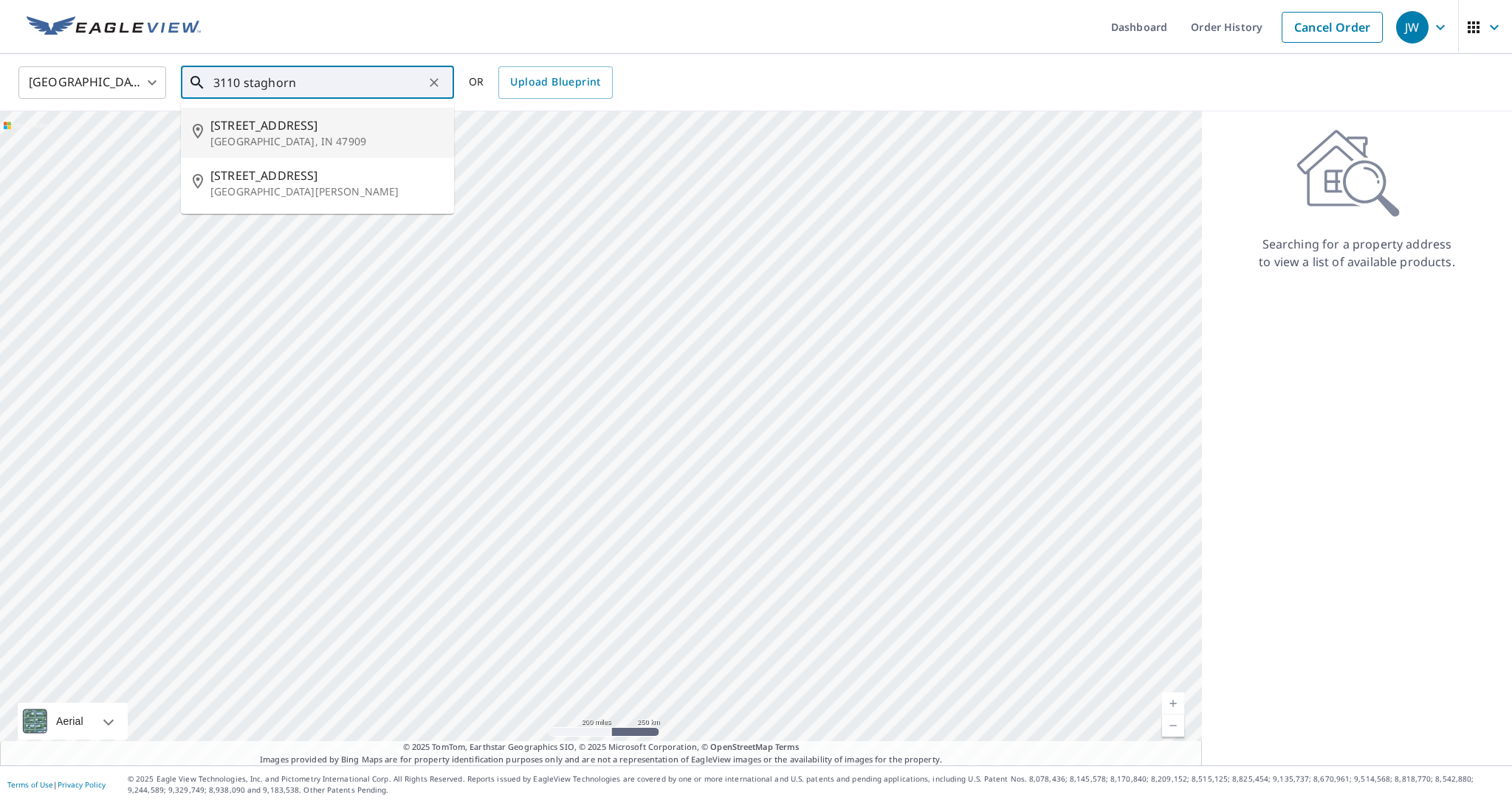
drag, startPoint x: 224, startPoint y: 127, endPoint x: 231, endPoint y: 126, distance: 7.1
click at [224, 127] on span "[STREET_ADDRESS]" at bounding box center [326, 125] width 232 height 18
type input "[STREET_ADDRESS]"
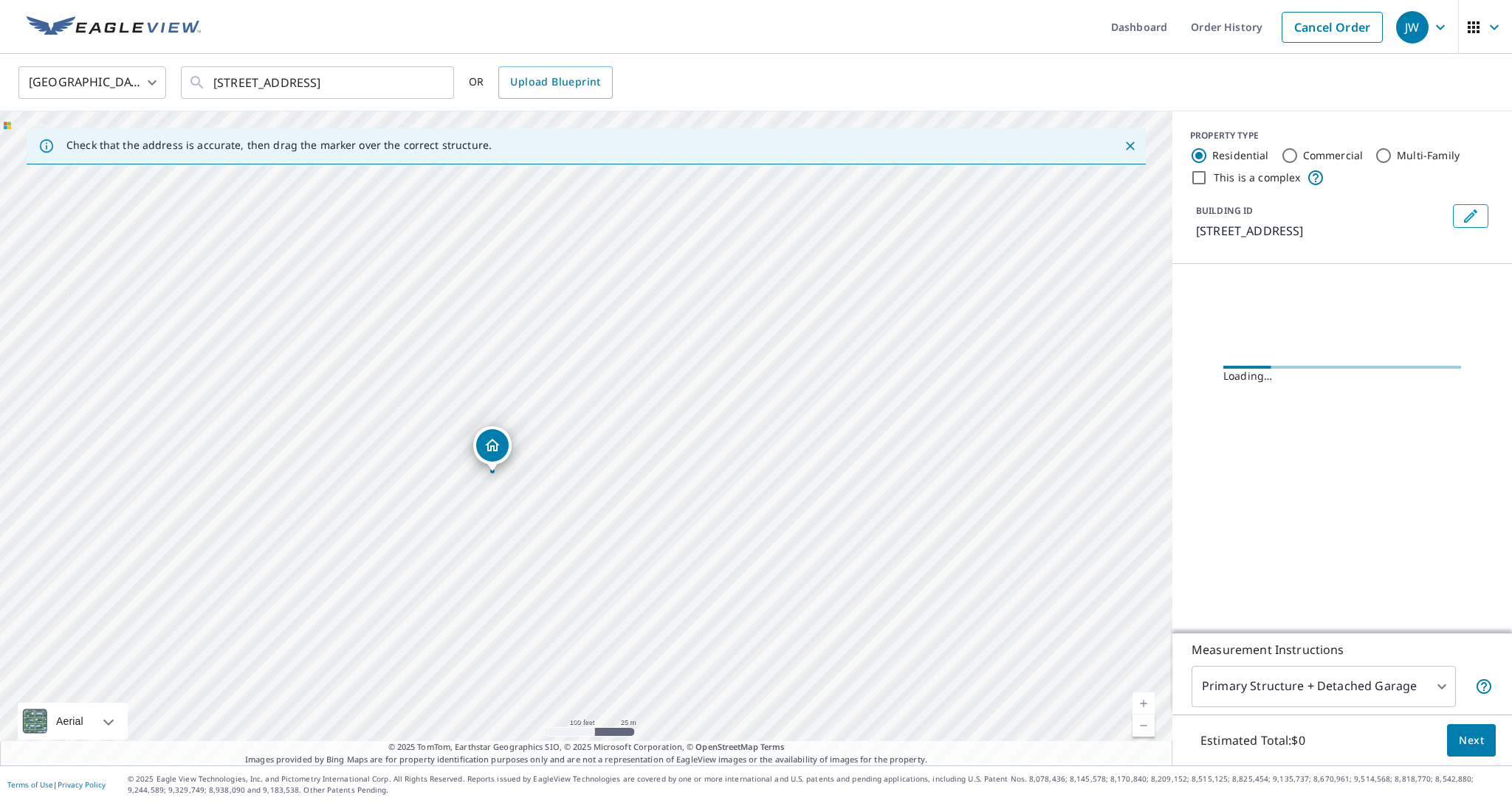
drag, startPoint x: 543, startPoint y: 387, endPoint x: 492, endPoint y: 96, distance: 295.4
click at [483, 76] on div "[GEOGRAPHIC_DATA] US ​ [STREET_ADDRESS] ​ OR Upload Blueprint Check that the ad…" at bounding box center [756, 410] width 1512 height 712
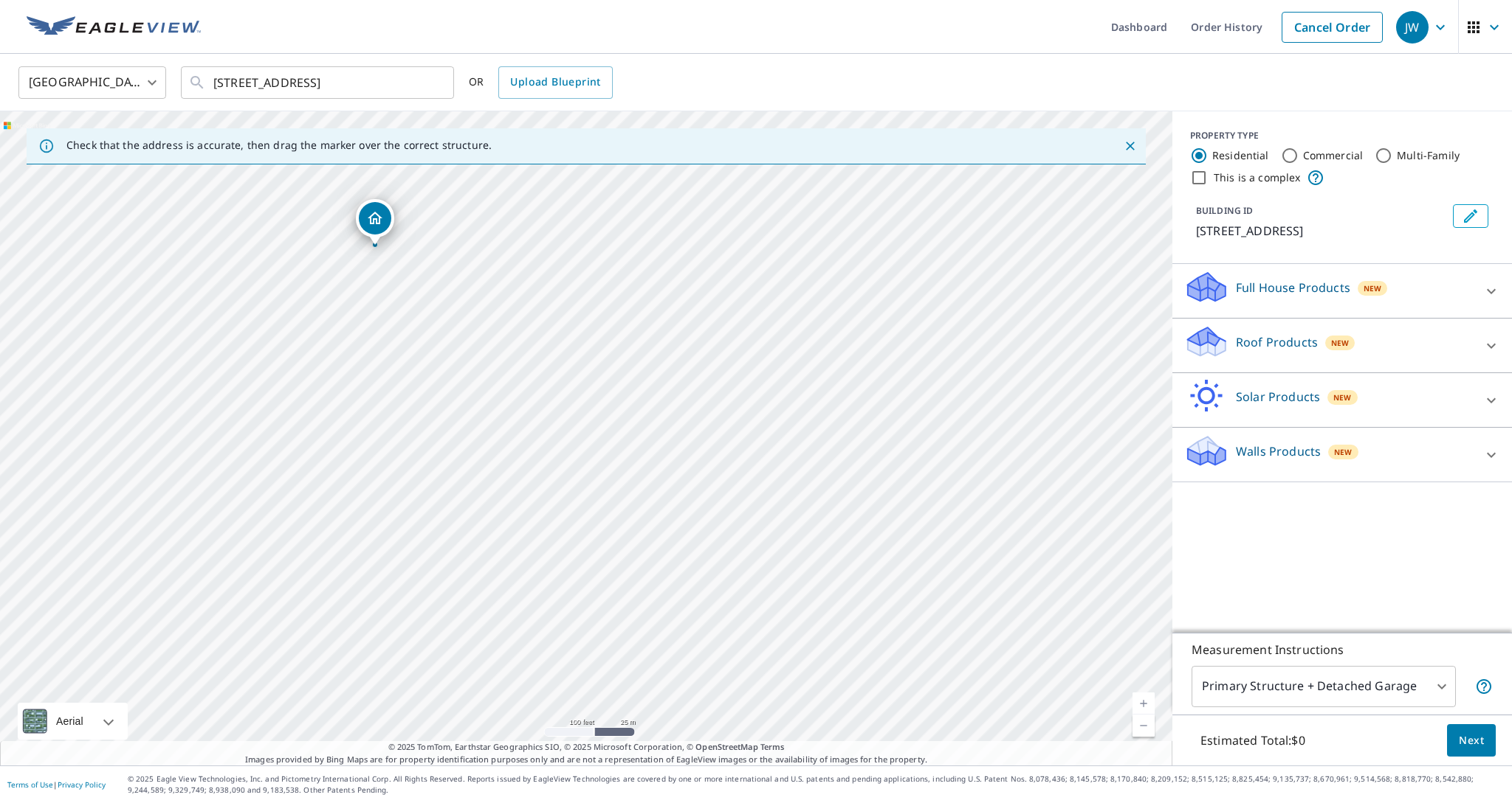
click at [742, 356] on div "[STREET_ADDRESS]" at bounding box center [586, 438] width 1172 height 654
click at [1494, 346] on icon at bounding box center [1490, 346] width 8 height 5
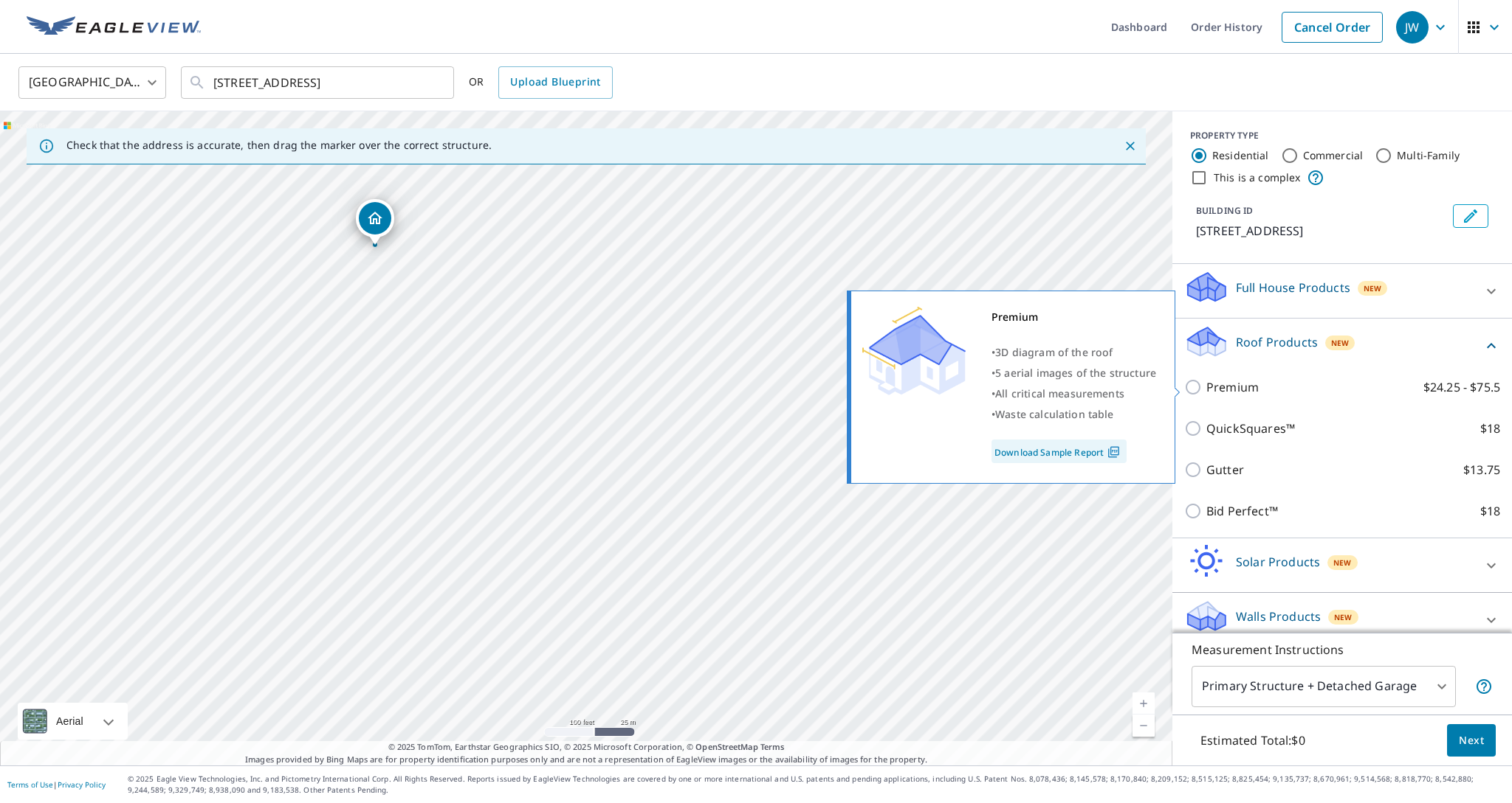
click at [1196, 383] on input "Premium $24.25 - $75.5" at bounding box center [1195, 387] width 22 height 18
checkbox input "true"
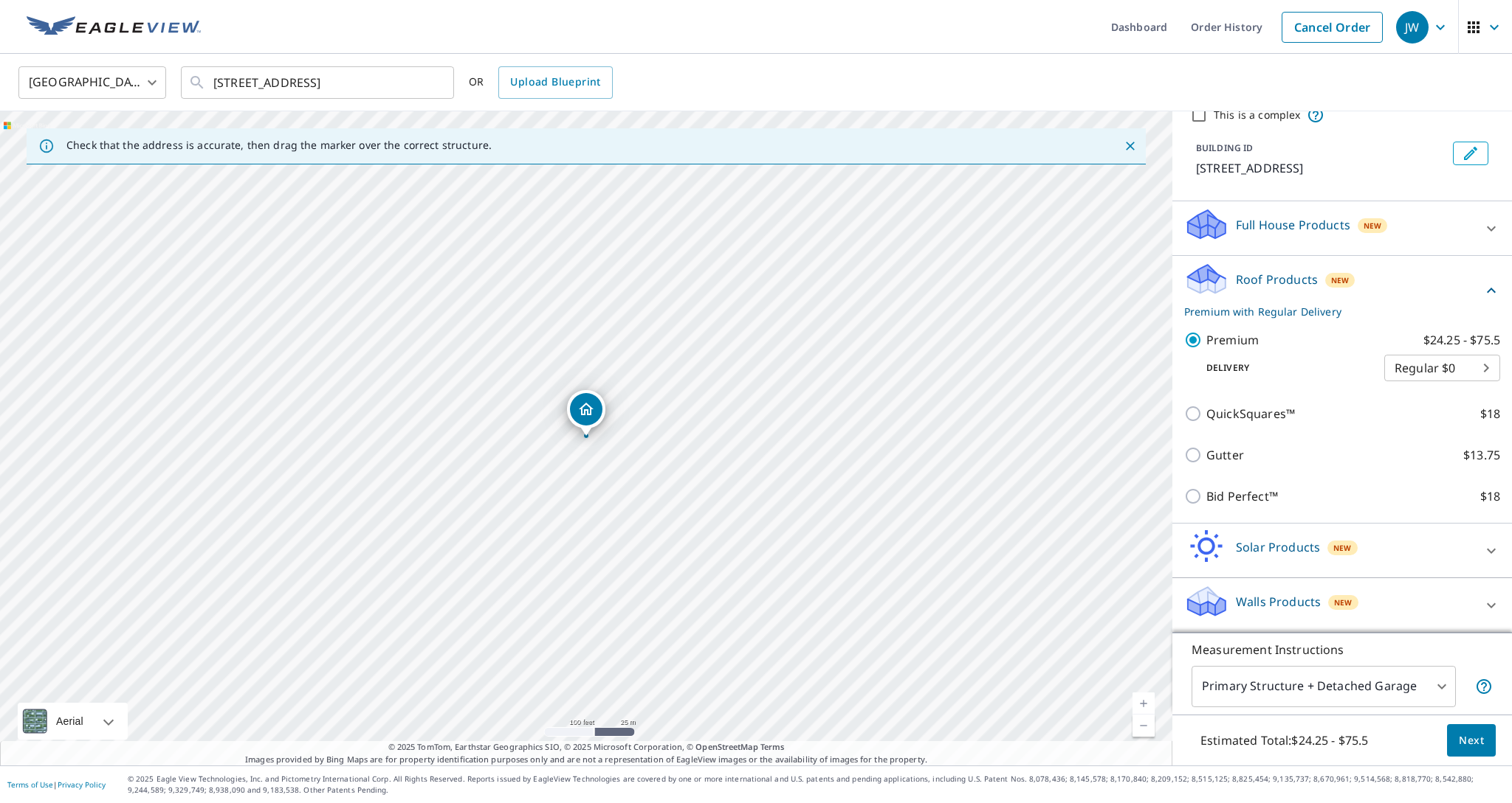
scroll to position [62, 0]
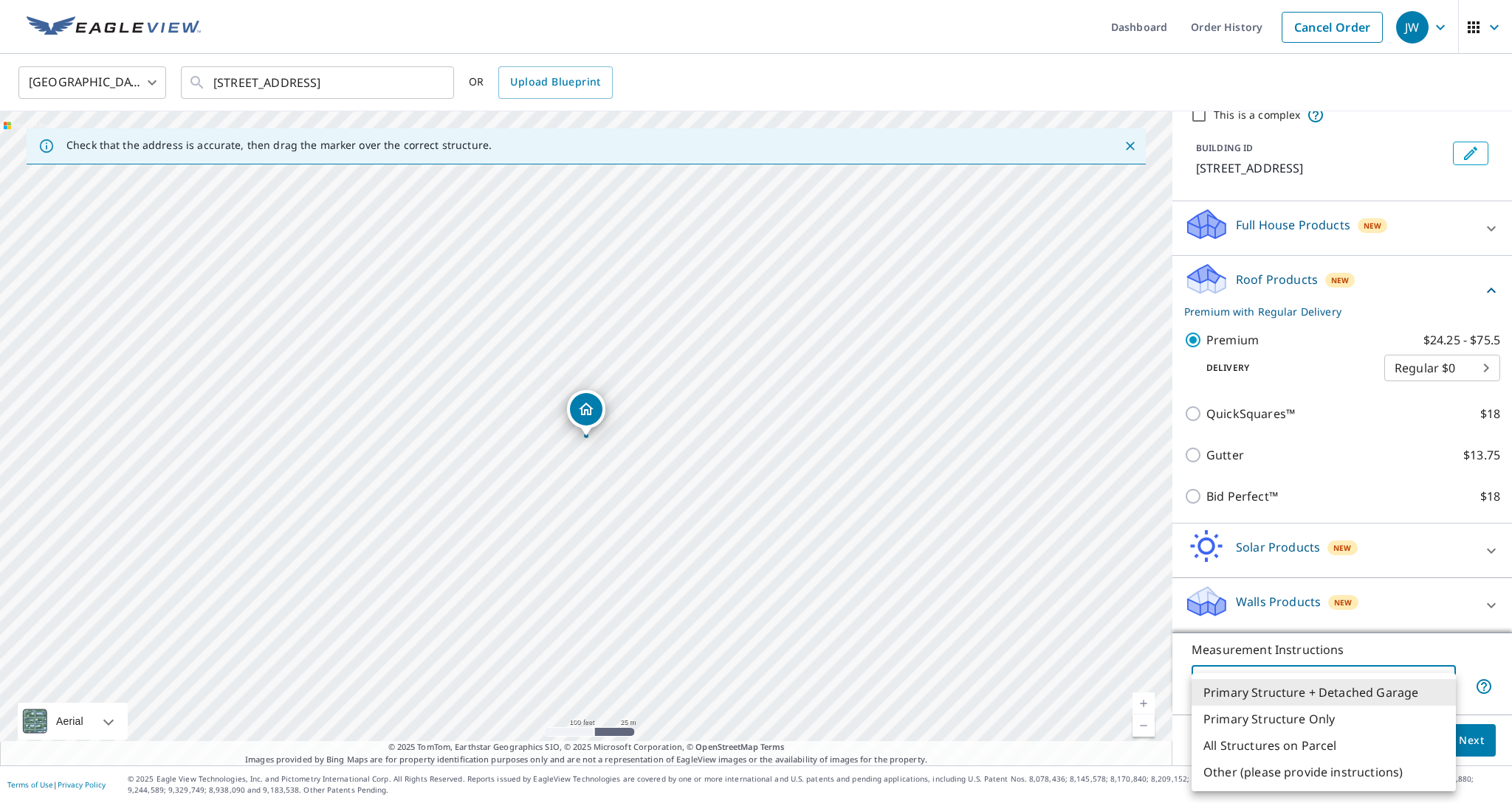
click at [1440, 683] on body "JW JW Dashboard Order History Cancel Order [GEOGRAPHIC_DATA] US ​ [STREET_ADDRE…" at bounding box center [756, 401] width 1512 height 803
click at [1351, 723] on li "Primary Structure Only" at bounding box center [1323, 719] width 264 height 26
type input "2"
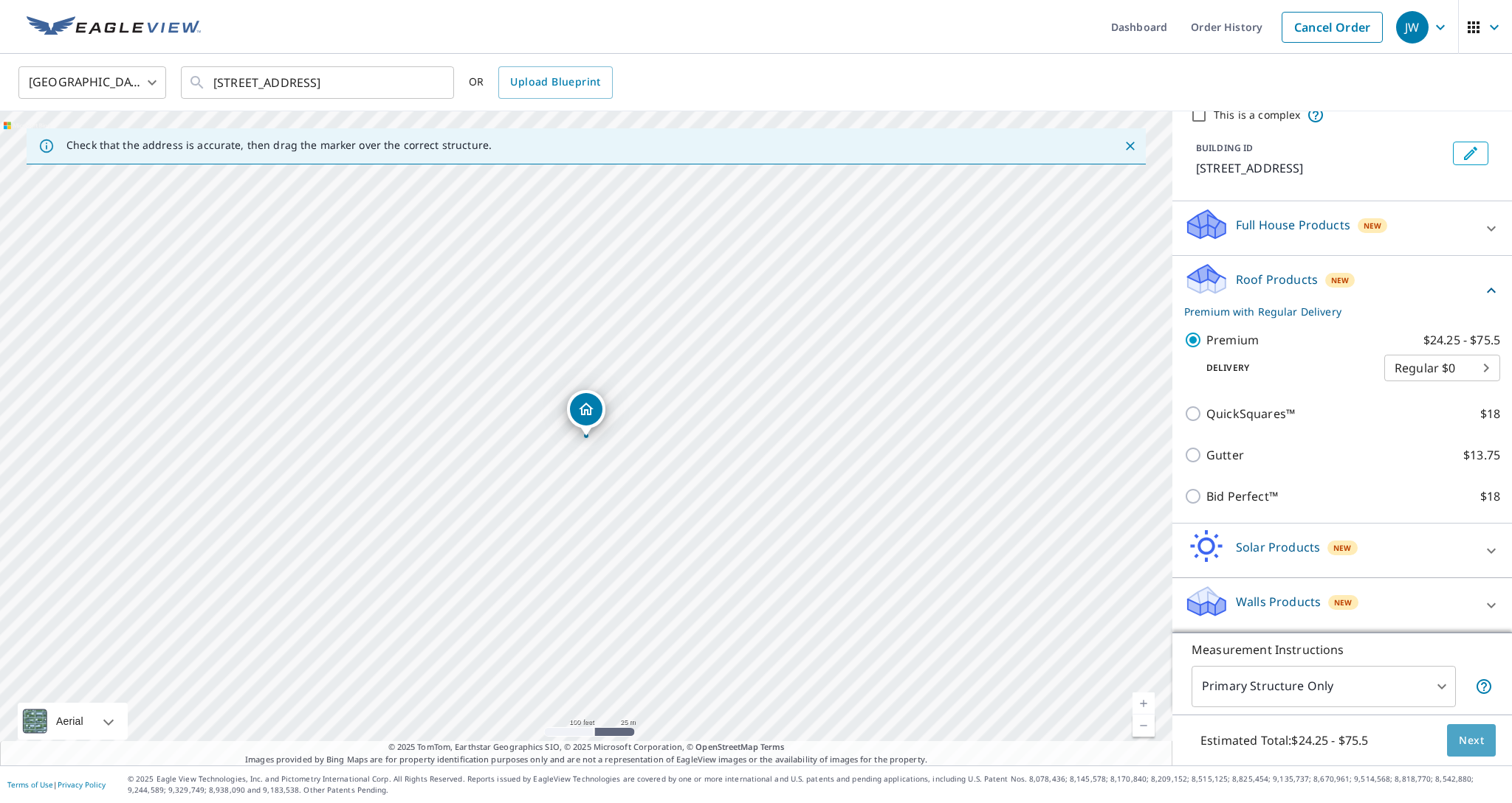
click at [1475, 740] on span "Next" at bounding box center [1471, 741] width 25 height 19
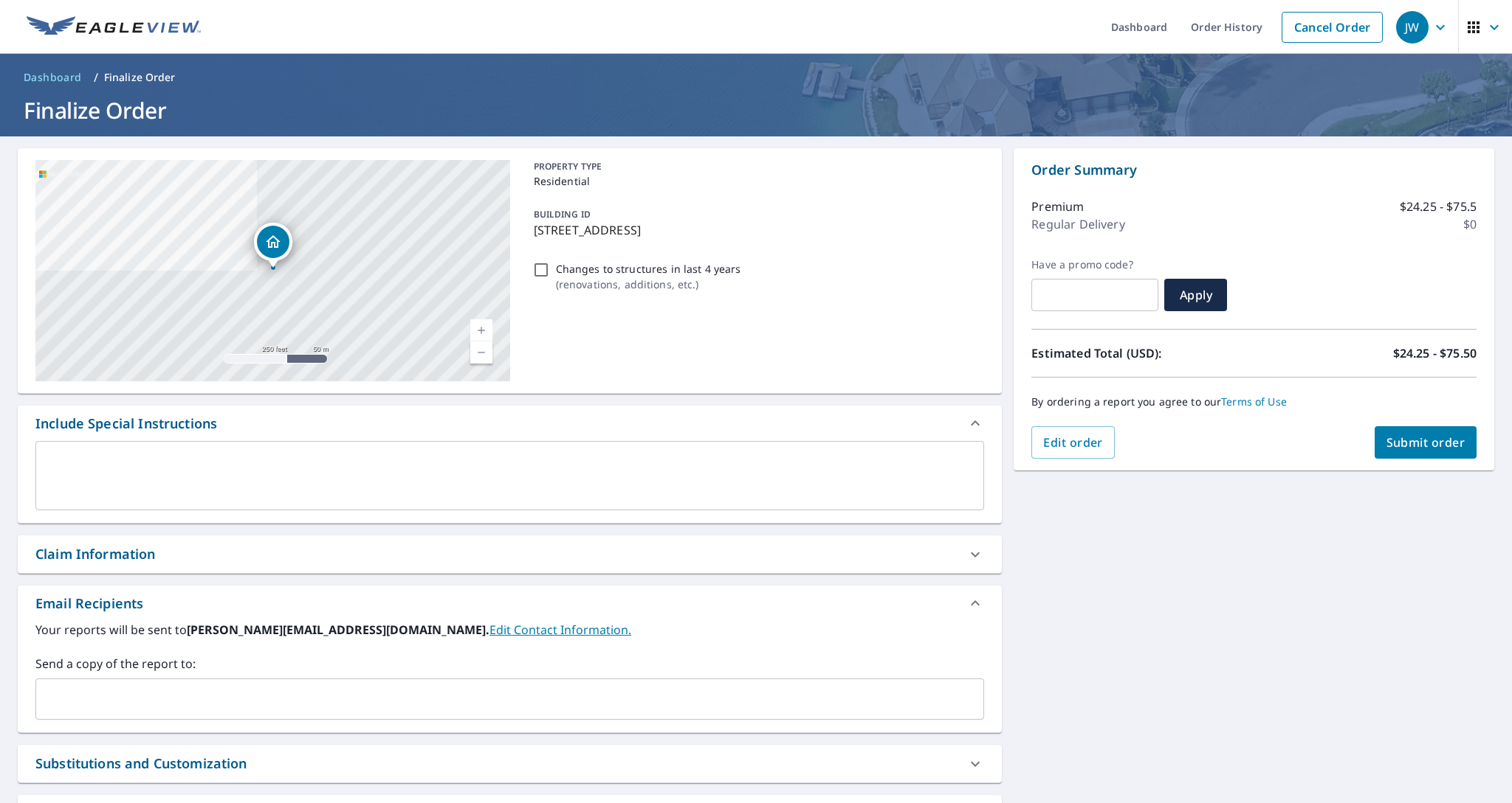
click at [1408, 447] on span "Submit order" at bounding box center [1426, 442] width 79 height 16
